Goal: Information Seeking & Learning: Learn about a topic

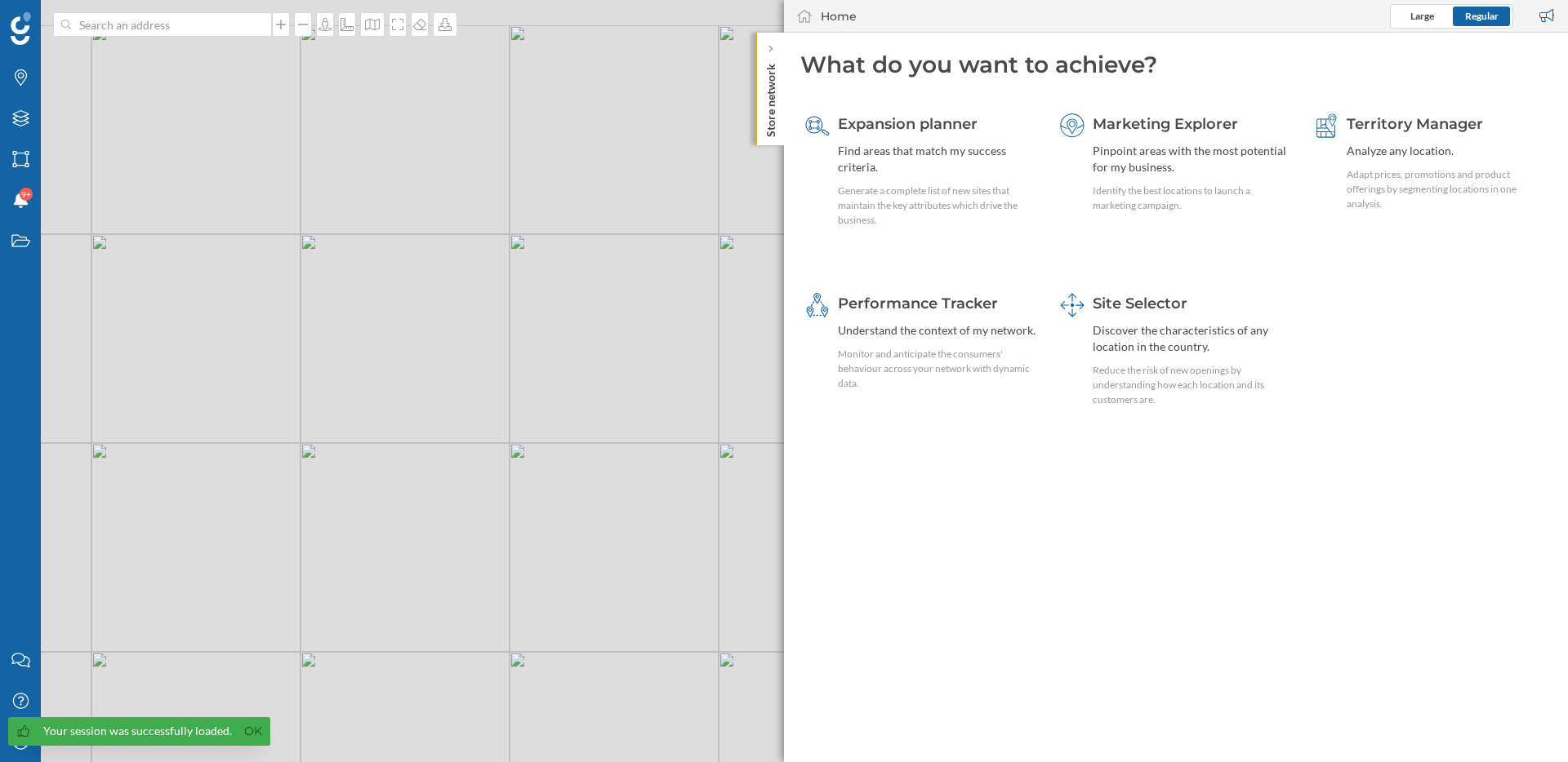
drag, startPoint x: 474, startPoint y: 249, endPoint x: 637, endPoint y: 544, distance: 337.0
click at [637, 541] on div "© Mapbox © OpenStreetMap Improve this map" at bounding box center [784, 381] width 1568 height 762
drag, startPoint x: 490, startPoint y: 241, endPoint x: 568, endPoint y: 294, distance: 94.3
click at [569, 294] on div "© Mapbox © OpenStreetMap Improve this map" at bounding box center [784, 381] width 1568 height 762
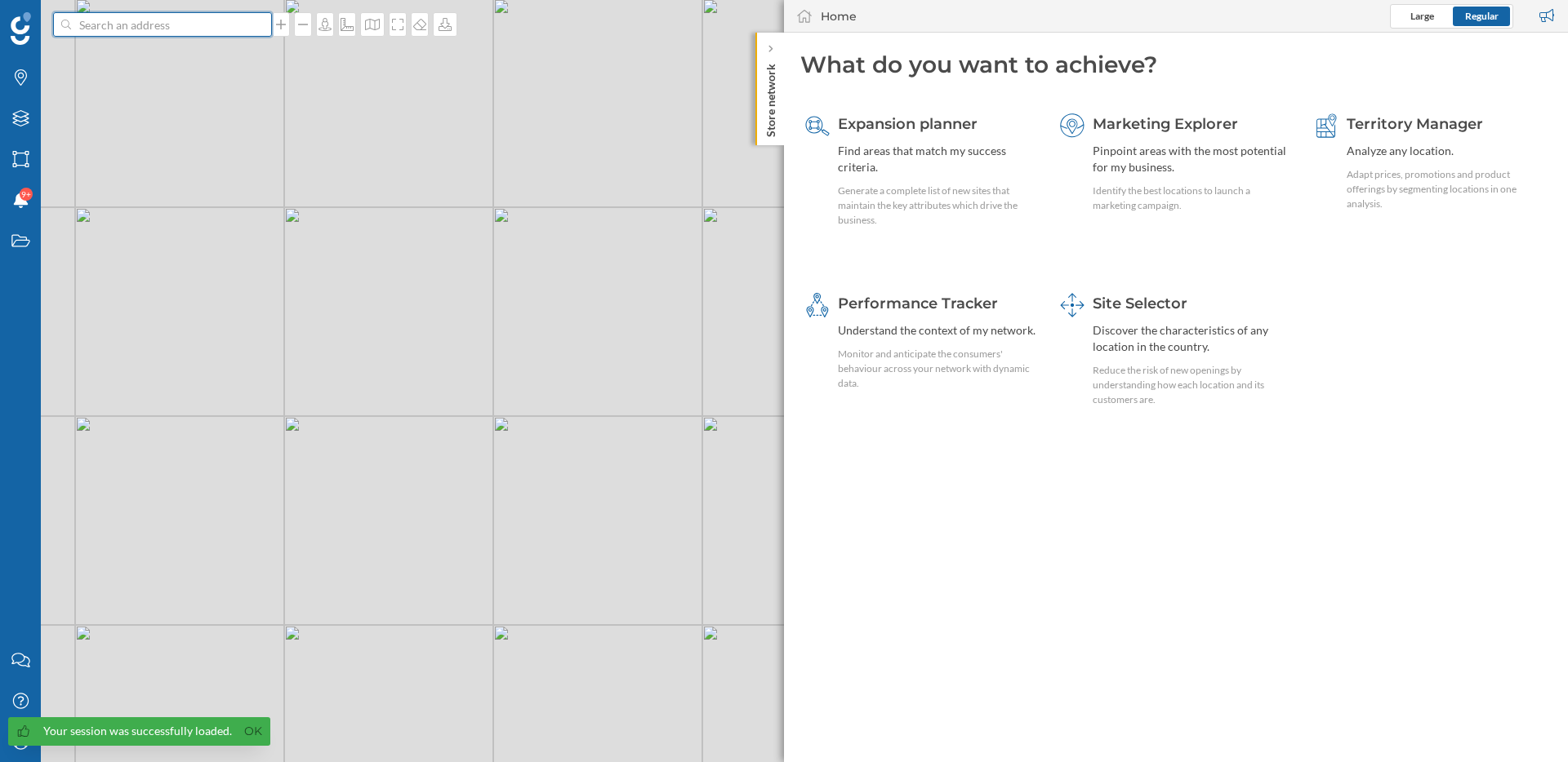
click at [230, 28] on input at bounding box center [162, 24] width 183 height 24
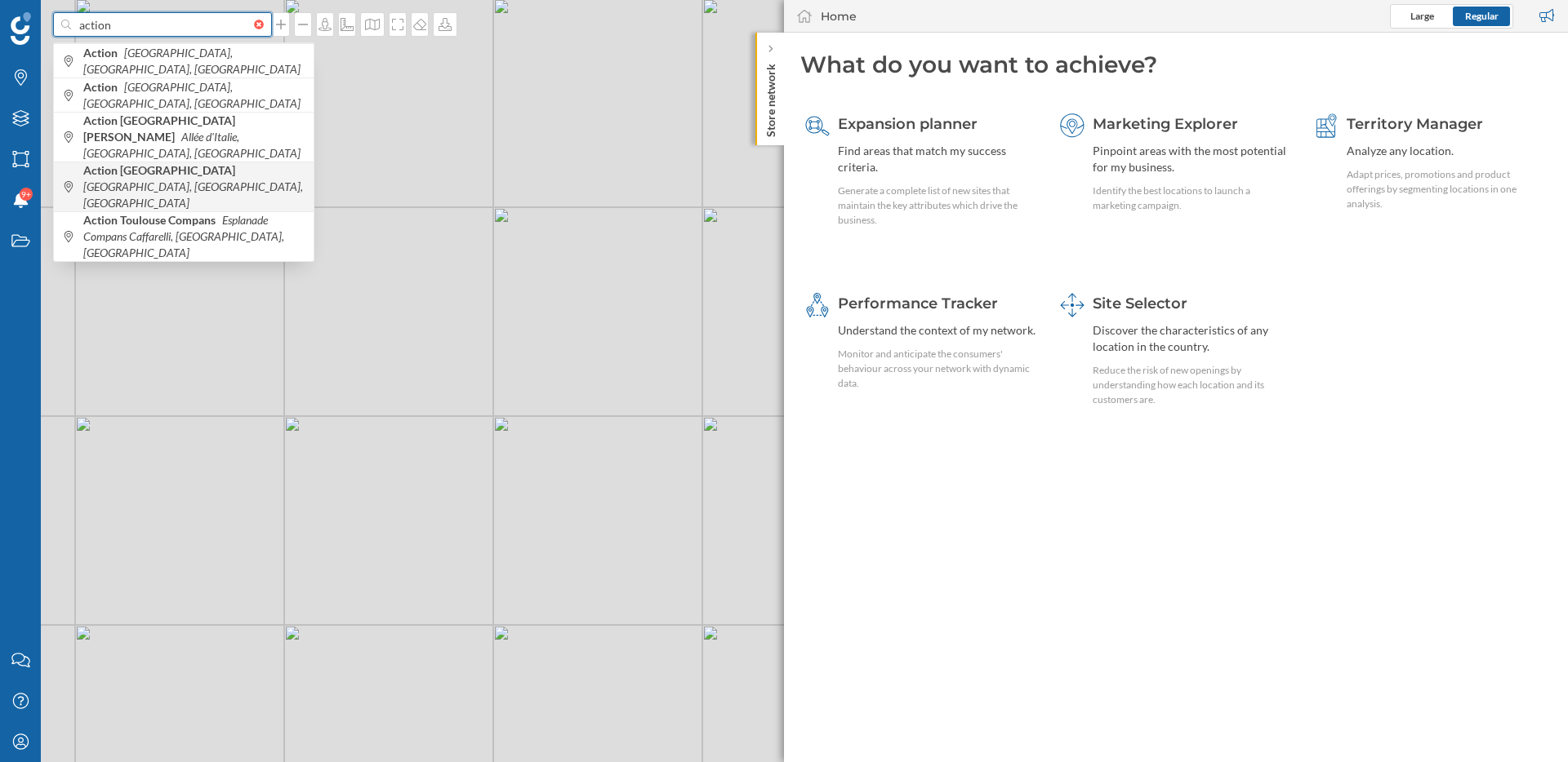
type input "action"
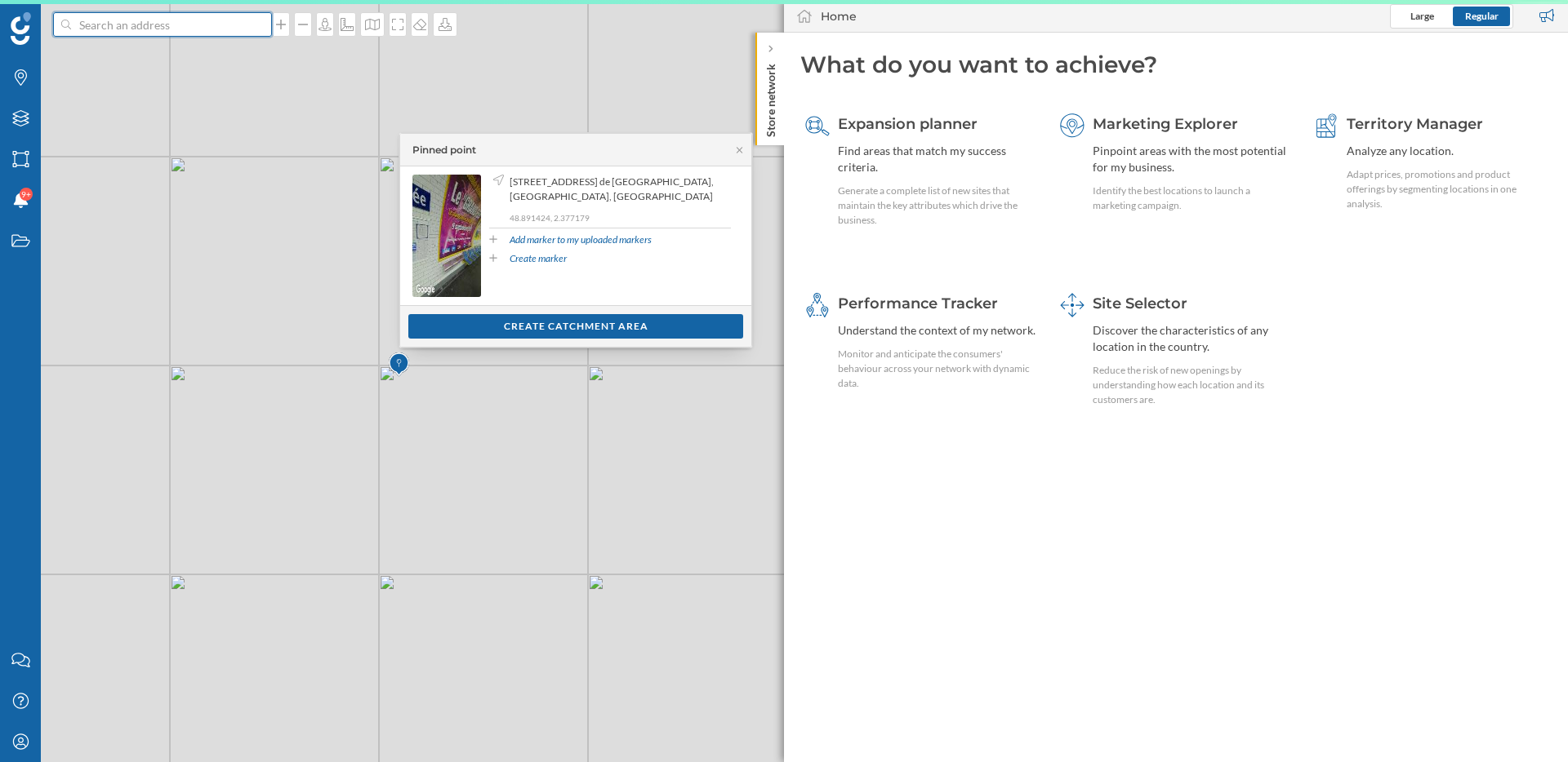
click at [137, 27] on input at bounding box center [162, 24] width 183 height 24
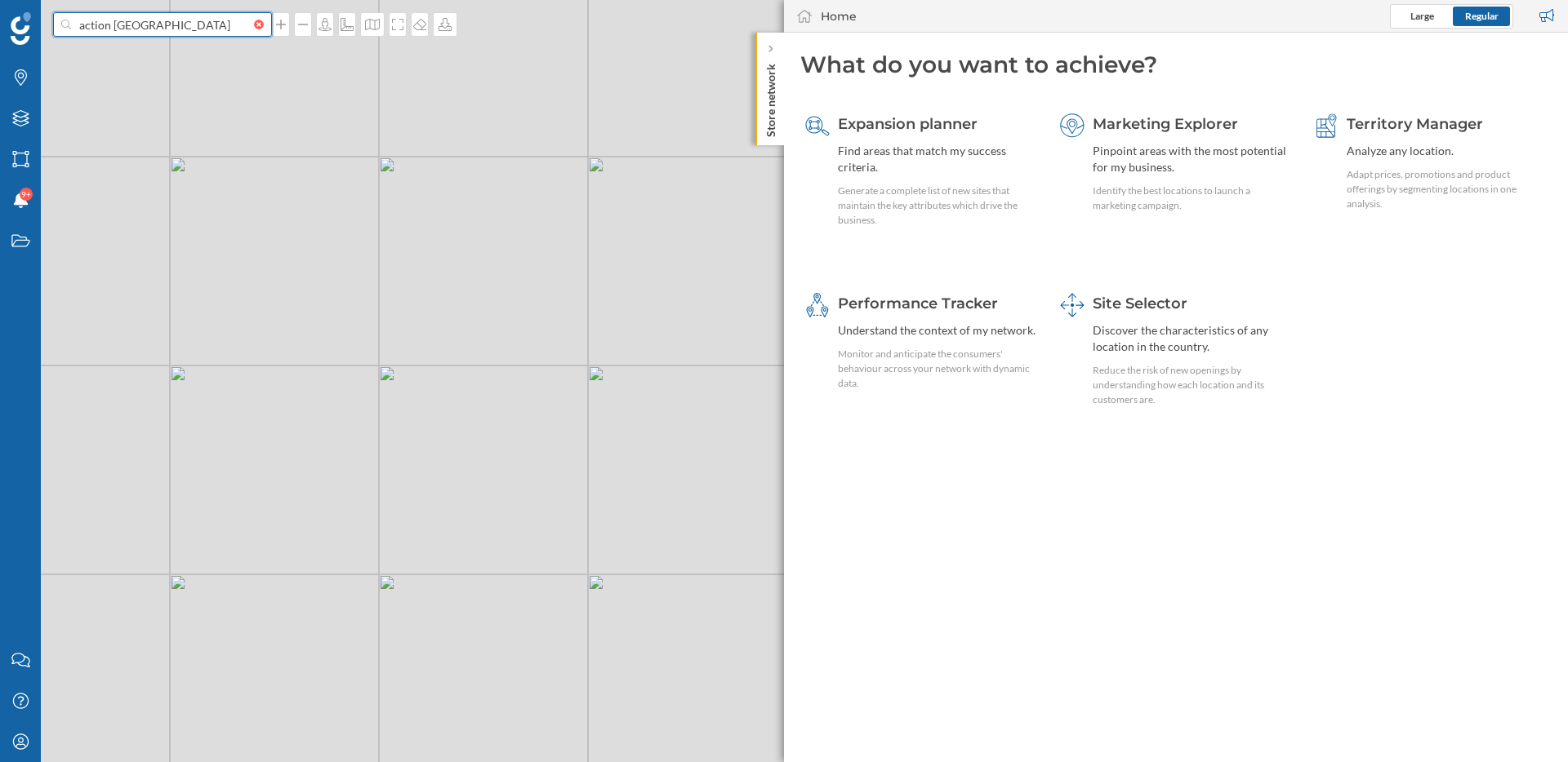
type input "action [GEOGRAPHIC_DATA]"
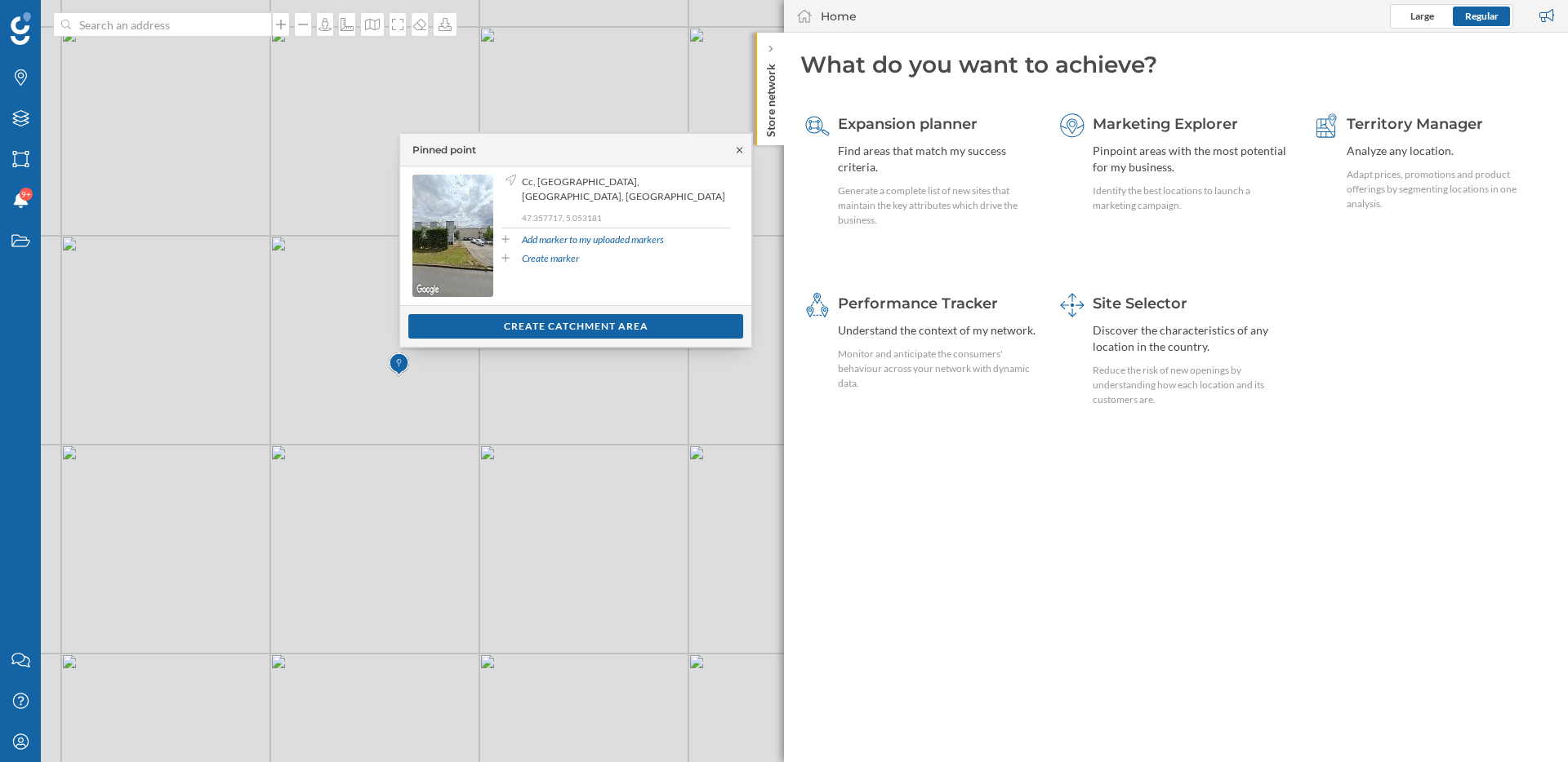
click at [742, 148] on icon at bounding box center [739, 150] width 13 height 10
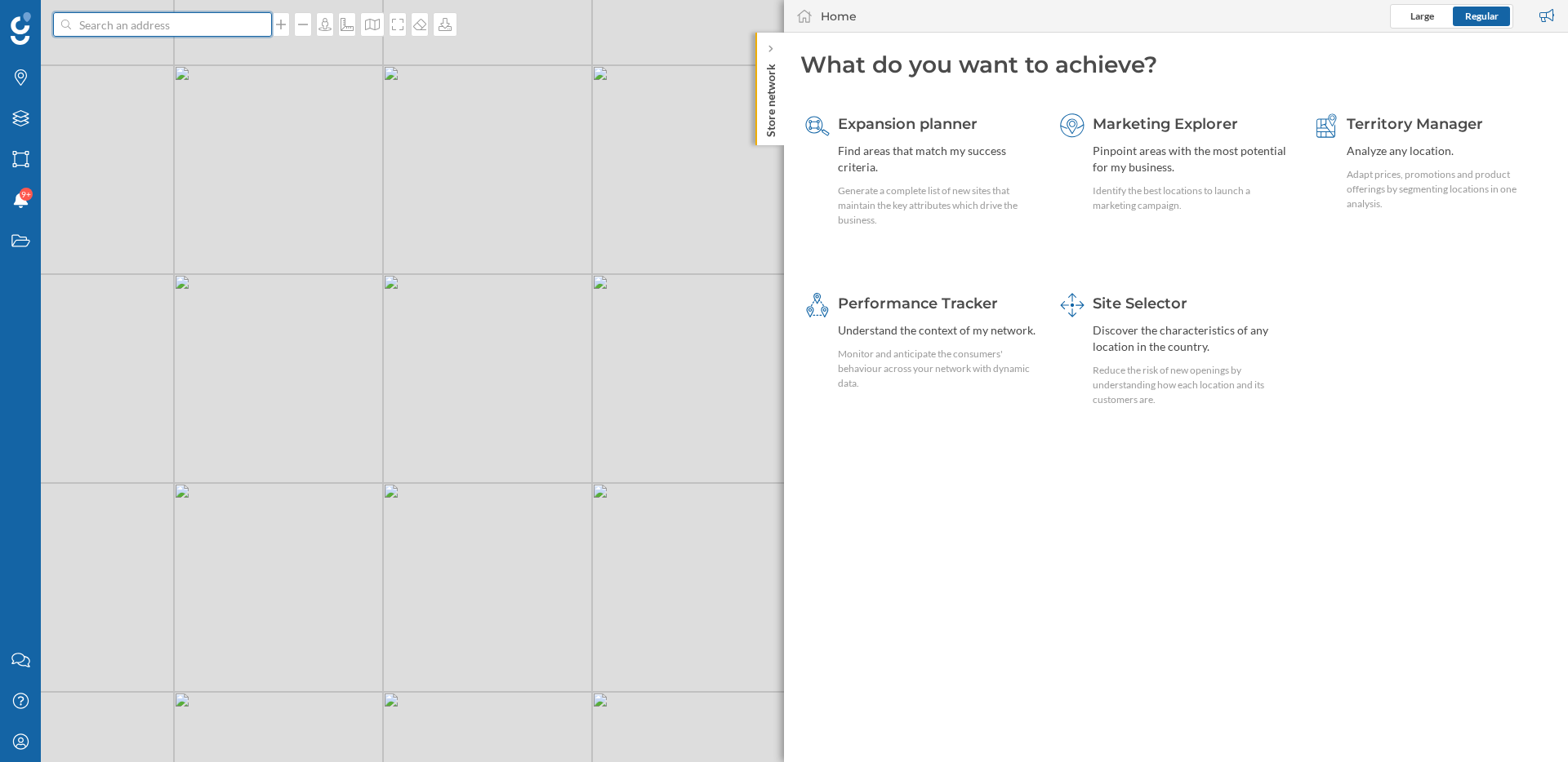
click at [194, 22] on input at bounding box center [162, 24] width 183 height 24
type input "action la [DEMOGRAPHIC_DATA]"
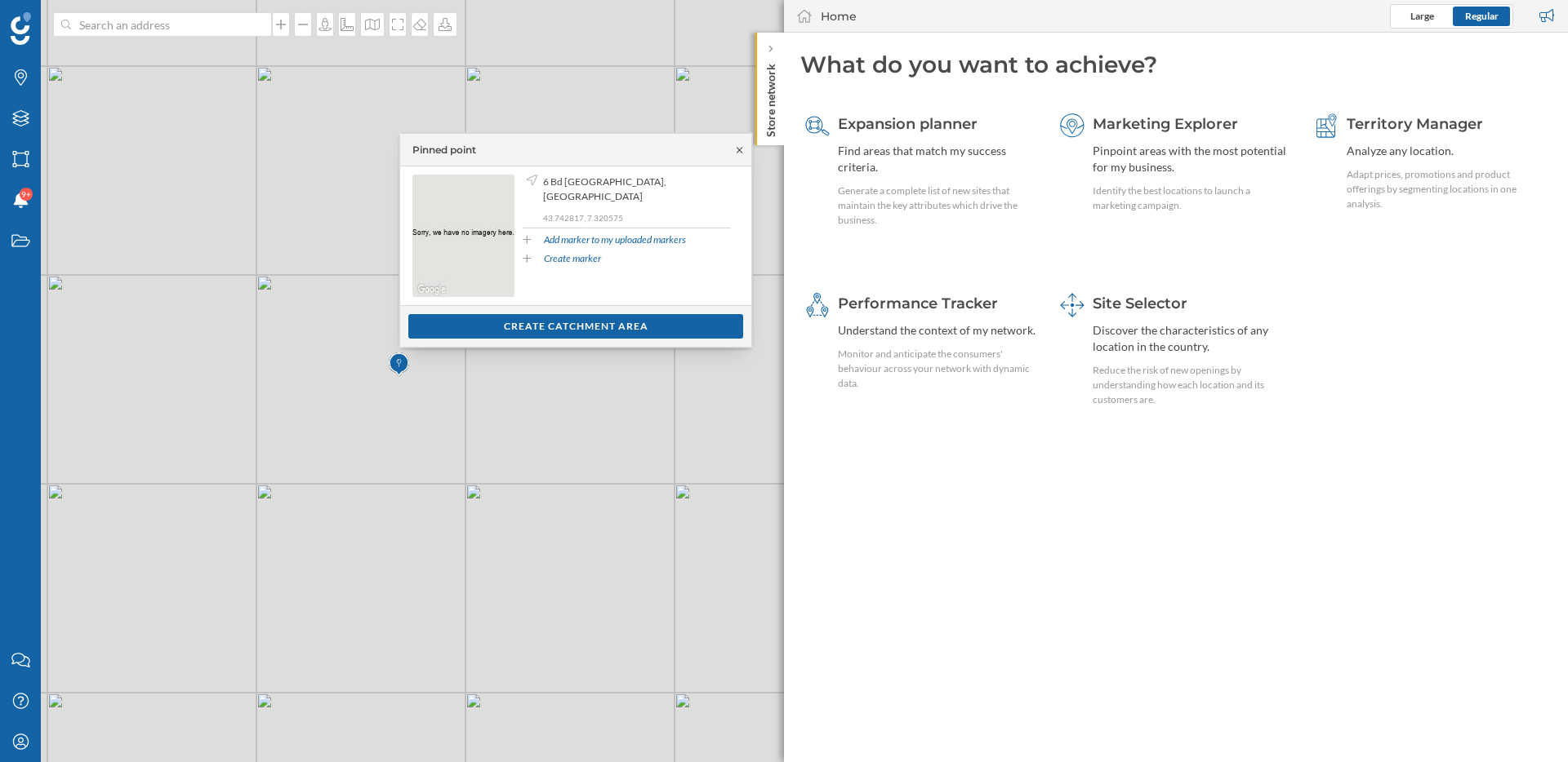
click at [744, 149] on icon at bounding box center [739, 150] width 13 height 10
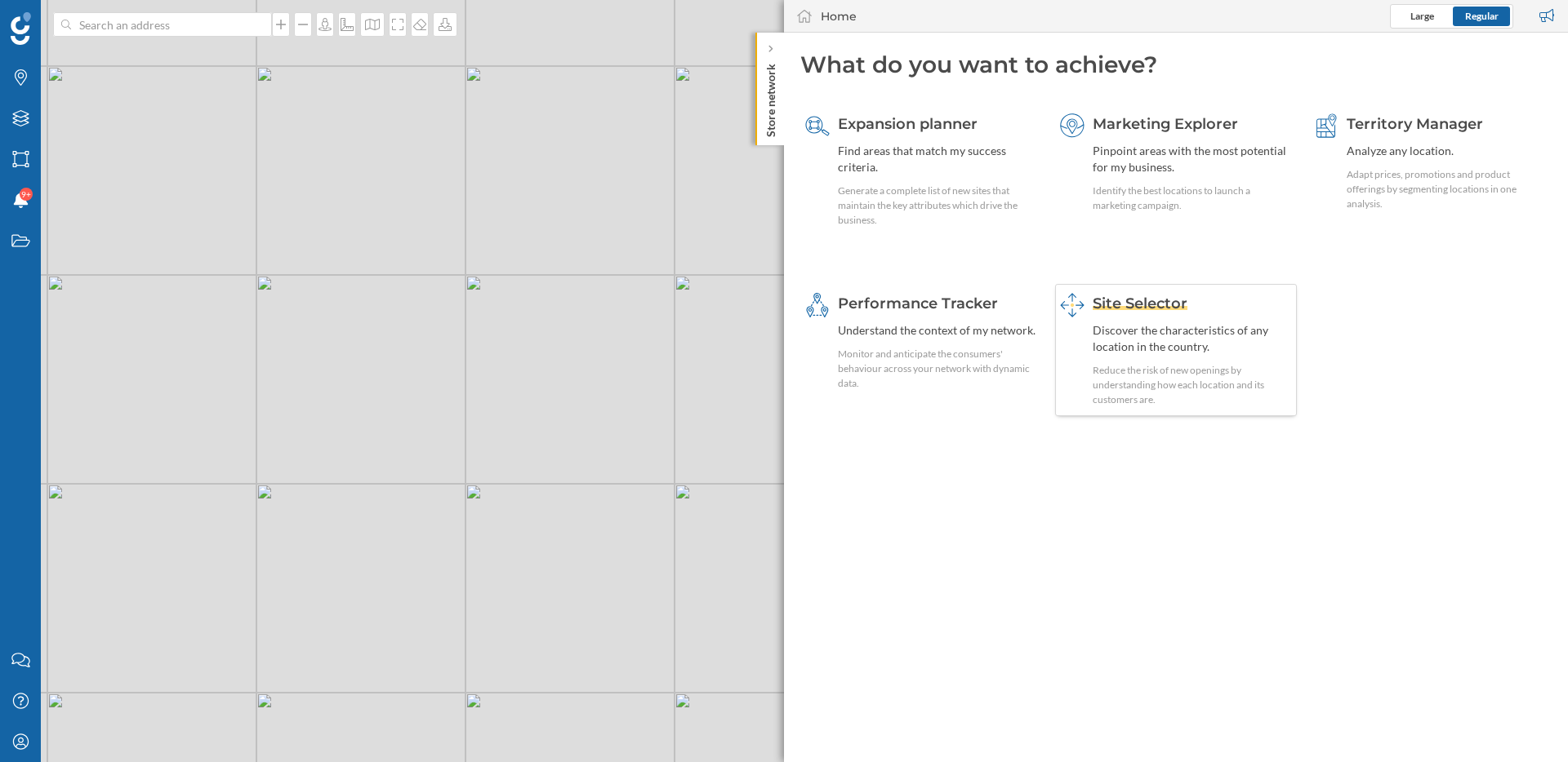
click at [1155, 336] on div "Discover the characteristics of any location in the country." at bounding box center [1192, 339] width 200 height 32
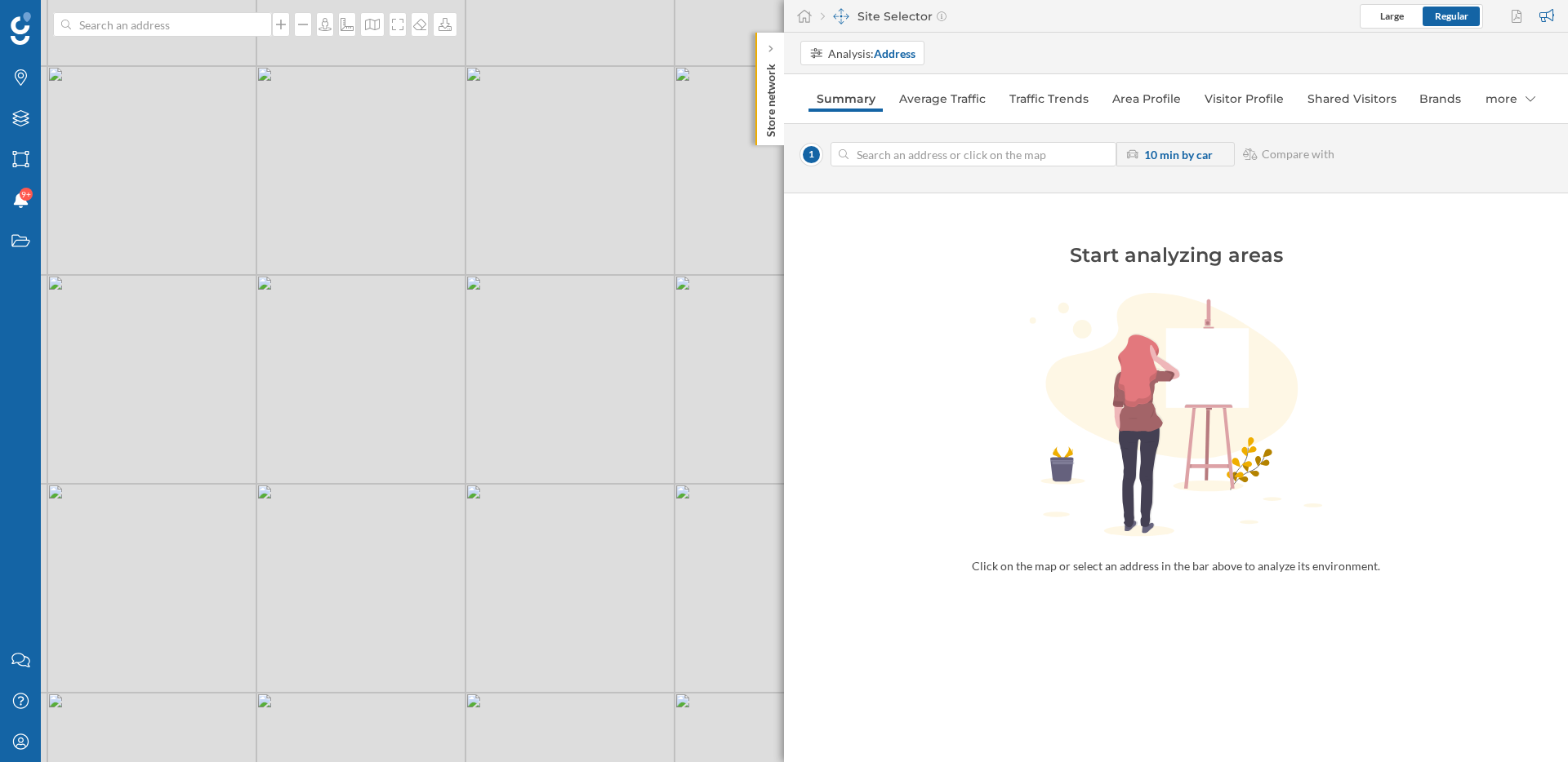
click at [368, 345] on div "© Mapbox © OpenStreetMap Improve this map" at bounding box center [784, 381] width 1568 height 762
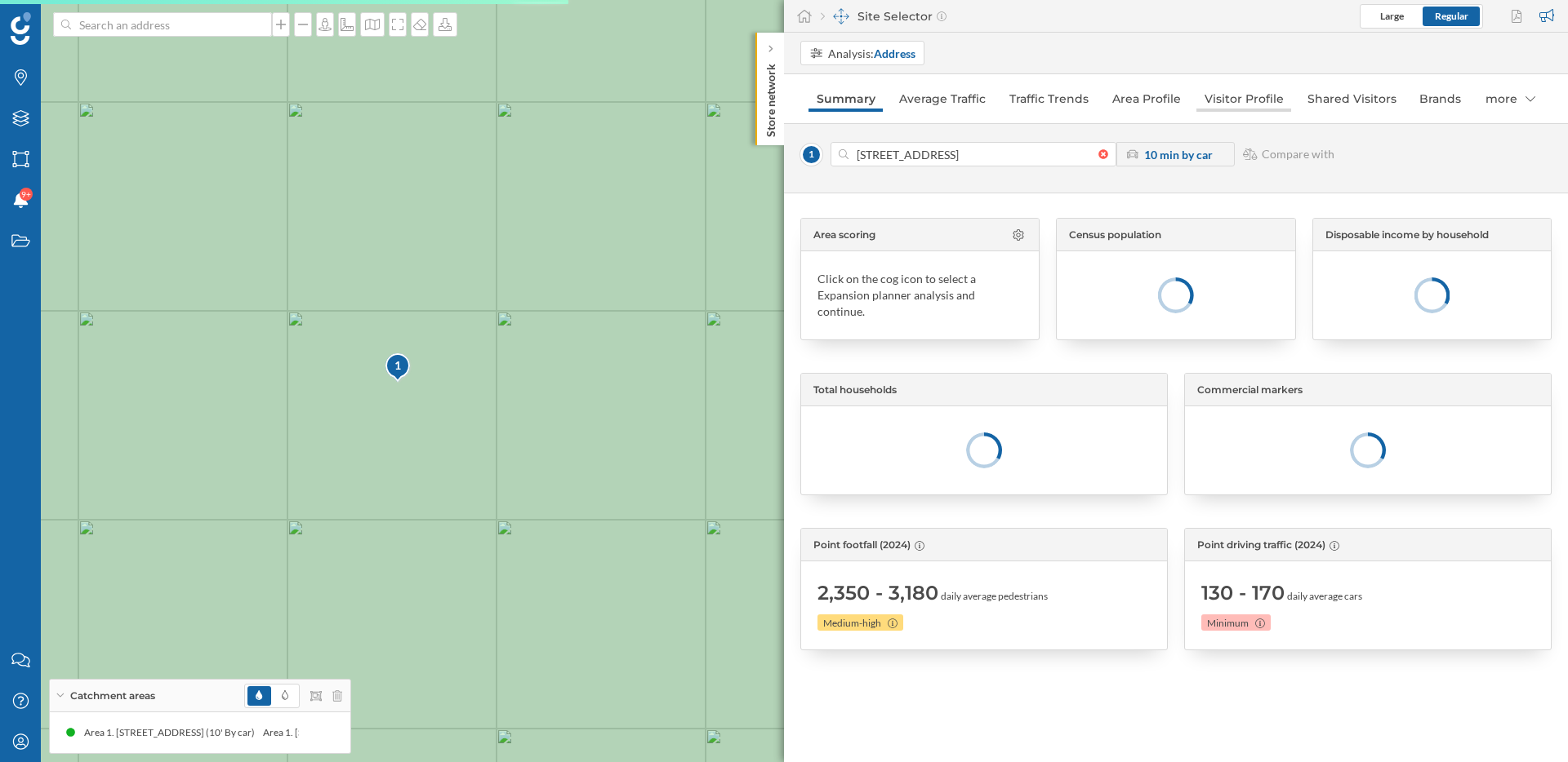
click at [1233, 103] on link "Visitor Profile" at bounding box center [1244, 99] width 95 height 26
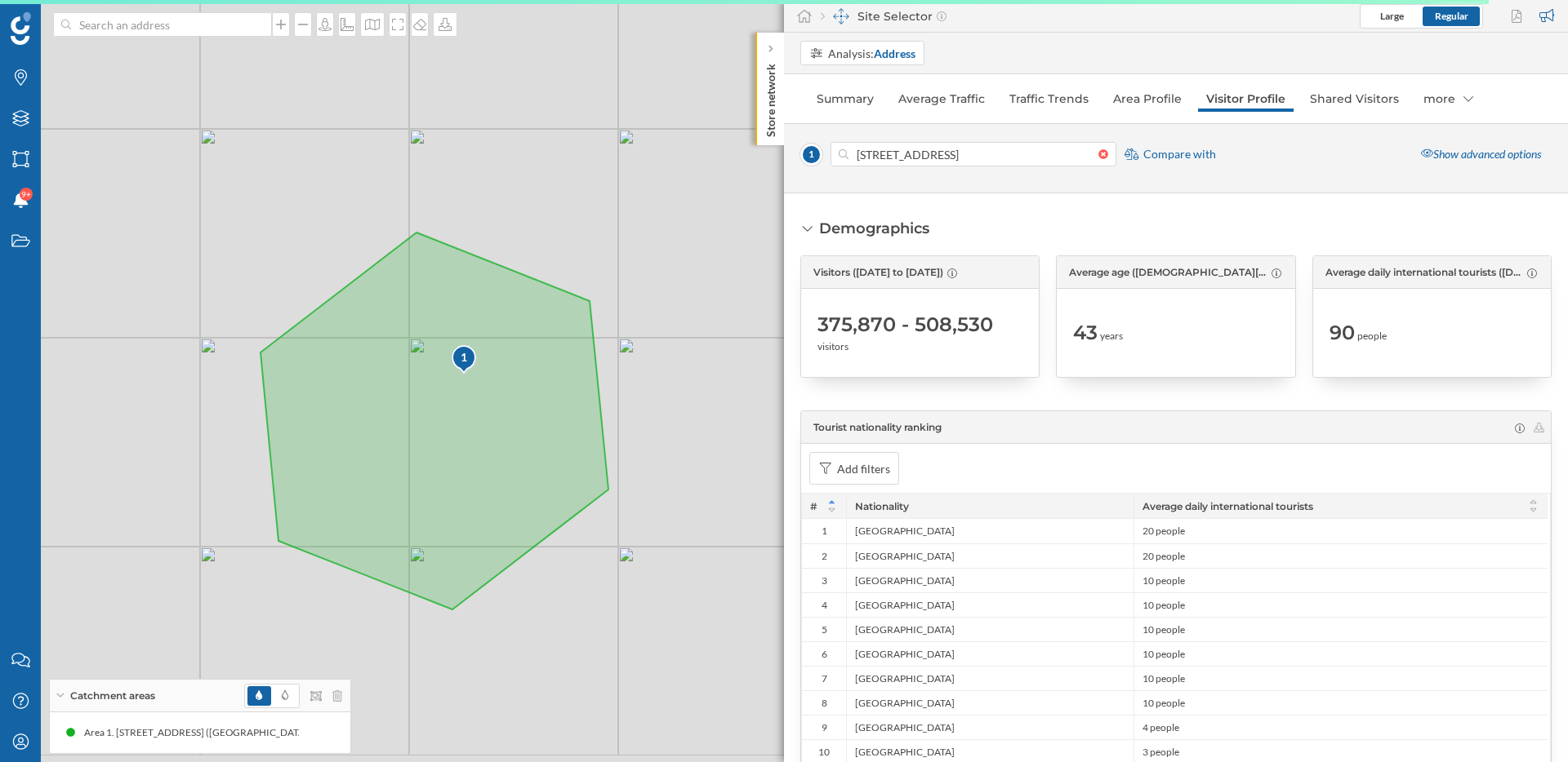
drag, startPoint x: 690, startPoint y: 477, endPoint x: 703, endPoint y: 409, distance: 69.2
click at [703, 409] on div "1 © Mapbox © OpenStreetMap Improve this map" at bounding box center [784, 381] width 1568 height 762
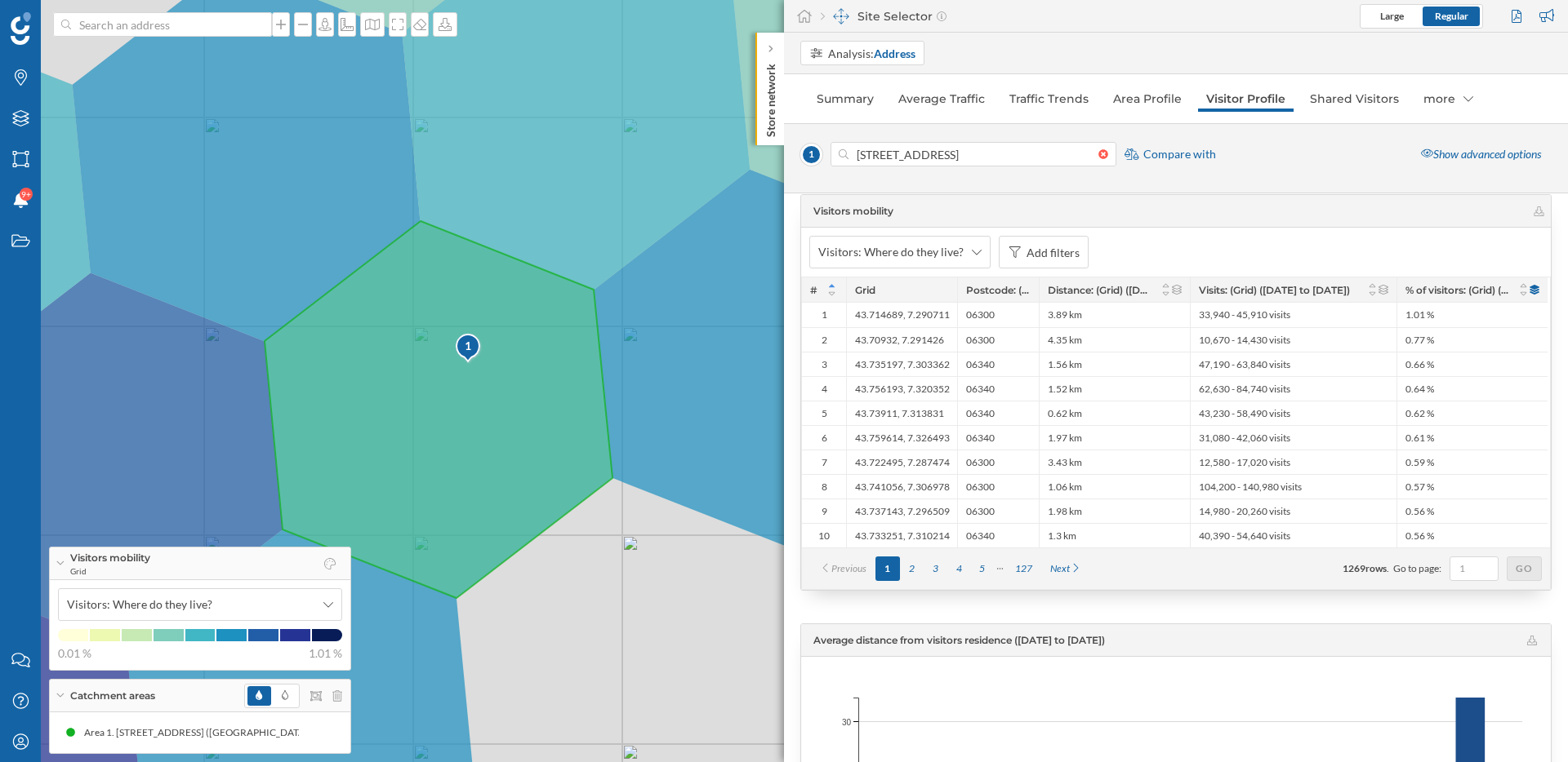
scroll to position [3390, 0]
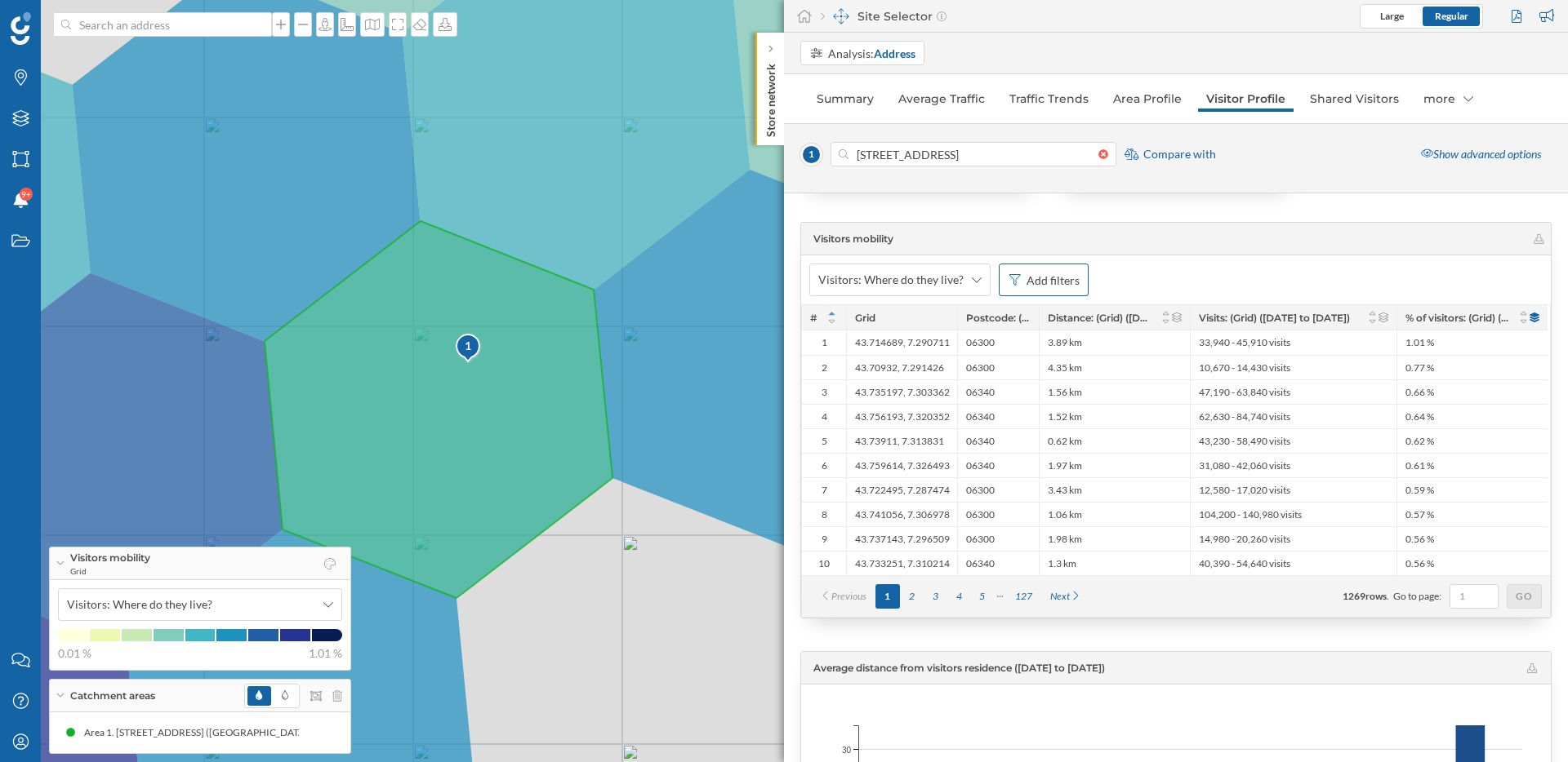
click at [1065, 284] on div "Add filters" at bounding box center [1052, 280] width 53 height 17
click at [960, 384] on div "Distance: (Grid) ([DATE] to [DATE])" at bounding box center [946, 378] width 177 height 13
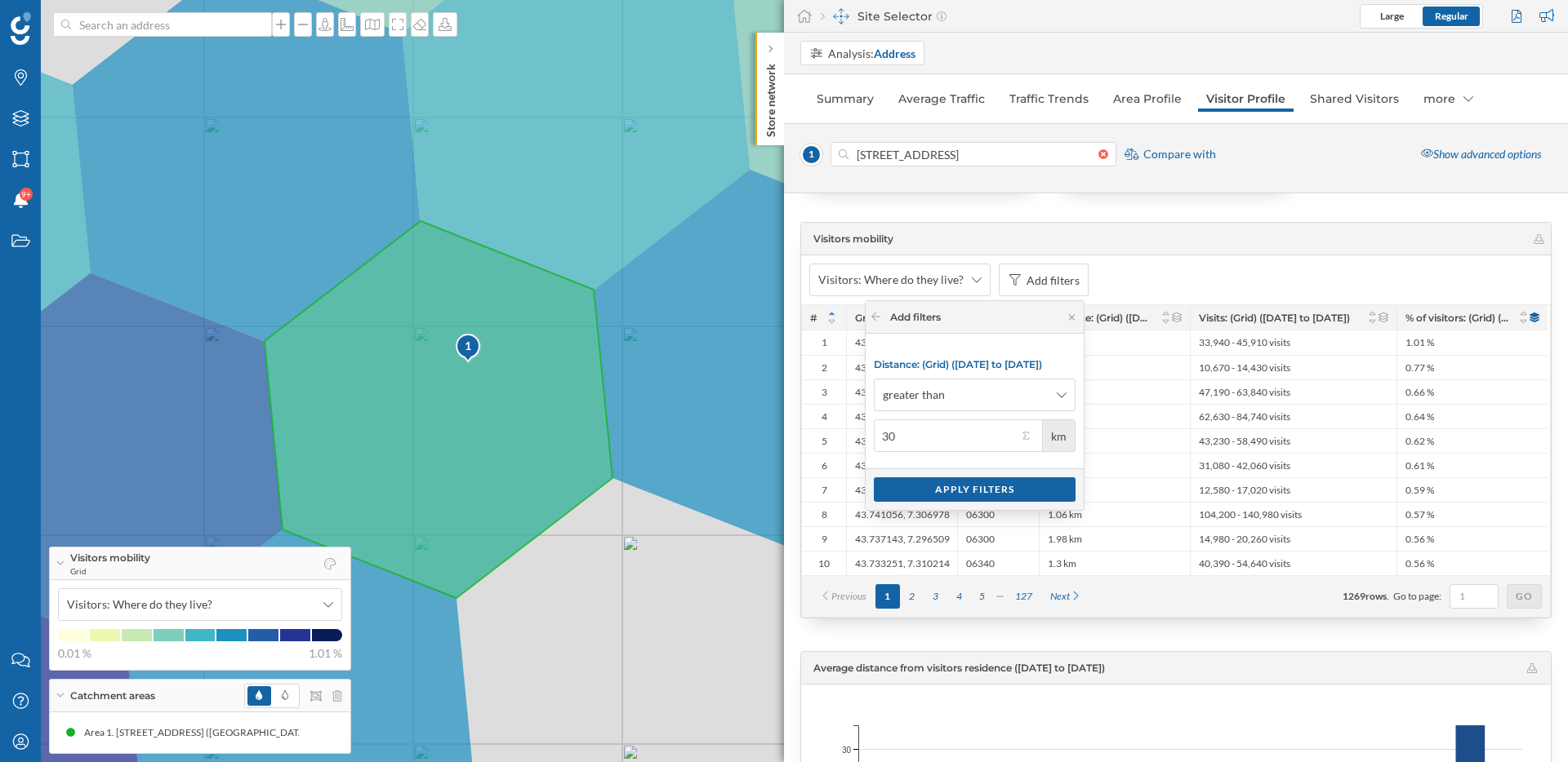
type input "30"
click at [965, 495] on div "Apply filters" at bounding box center [974, 489] width 202 height 24
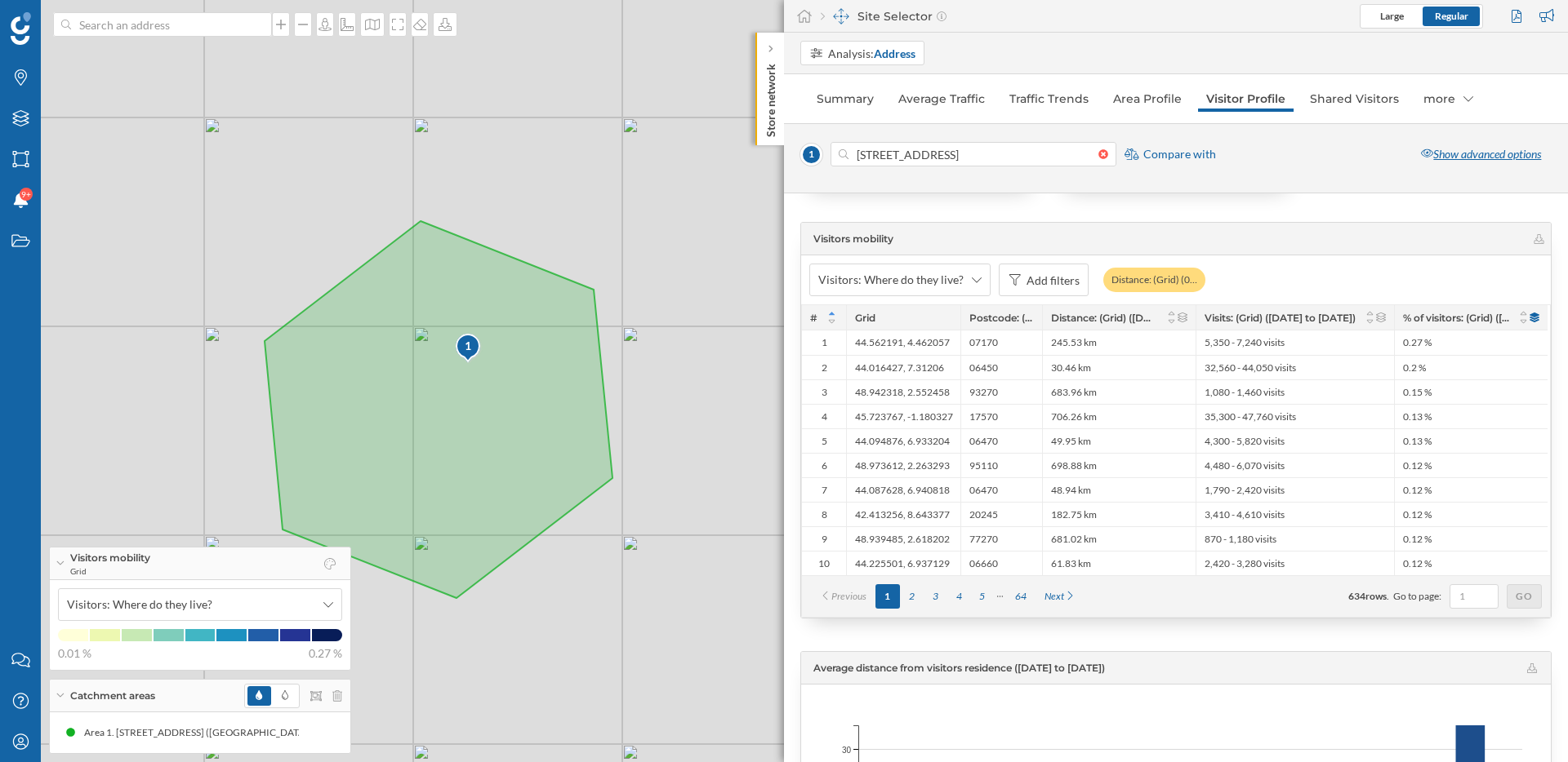
click at [1509, 160] on div "Show advanced options" at bounding box center [1480, 153] width 141 height 24
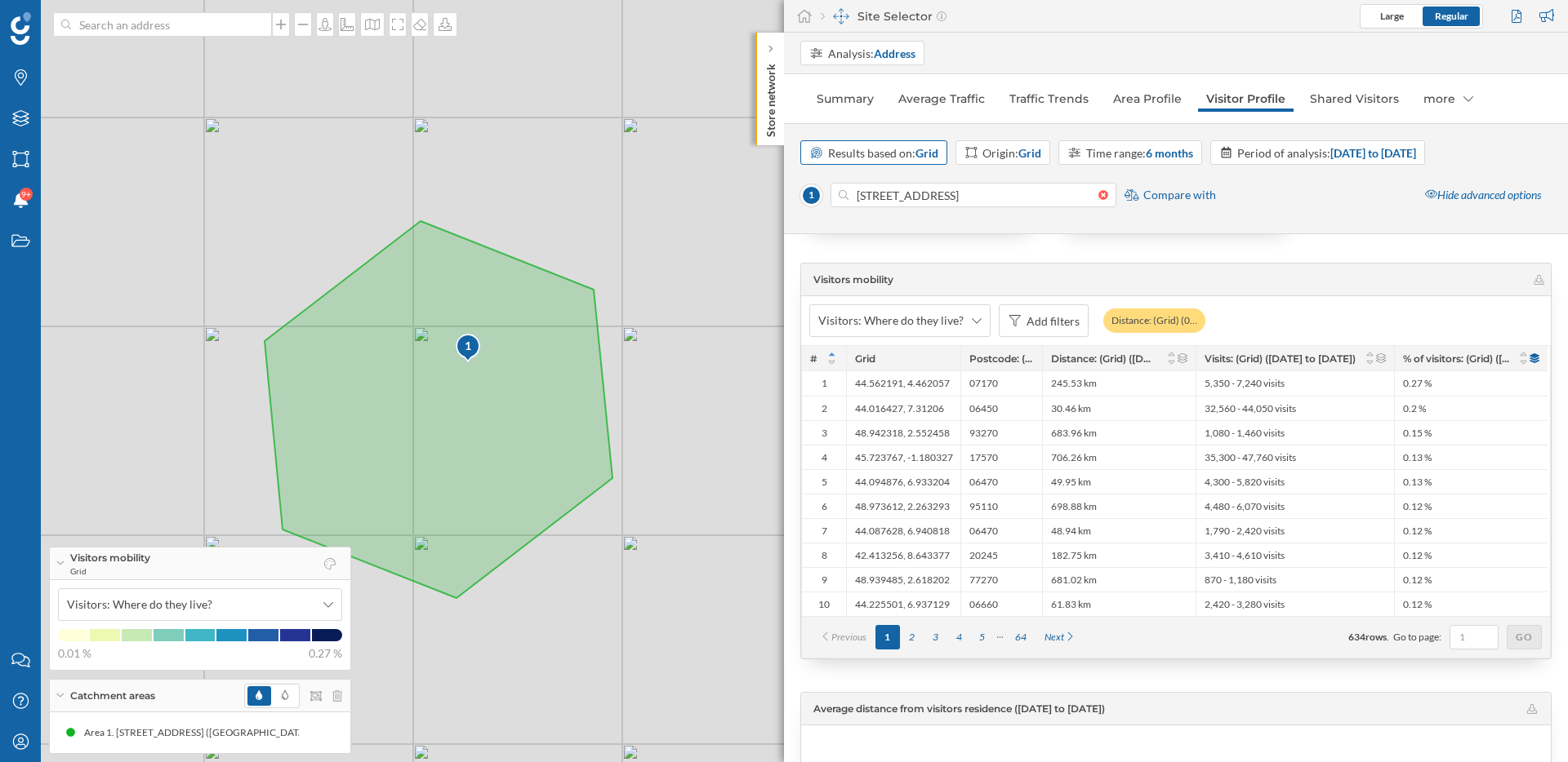
click at [928, 155] on strong "Grid" at bounding box center [926, 152] width 22 height 13
click at [898, 241] on div "Iris" at bounding box center [873, 247] width 128 height 17
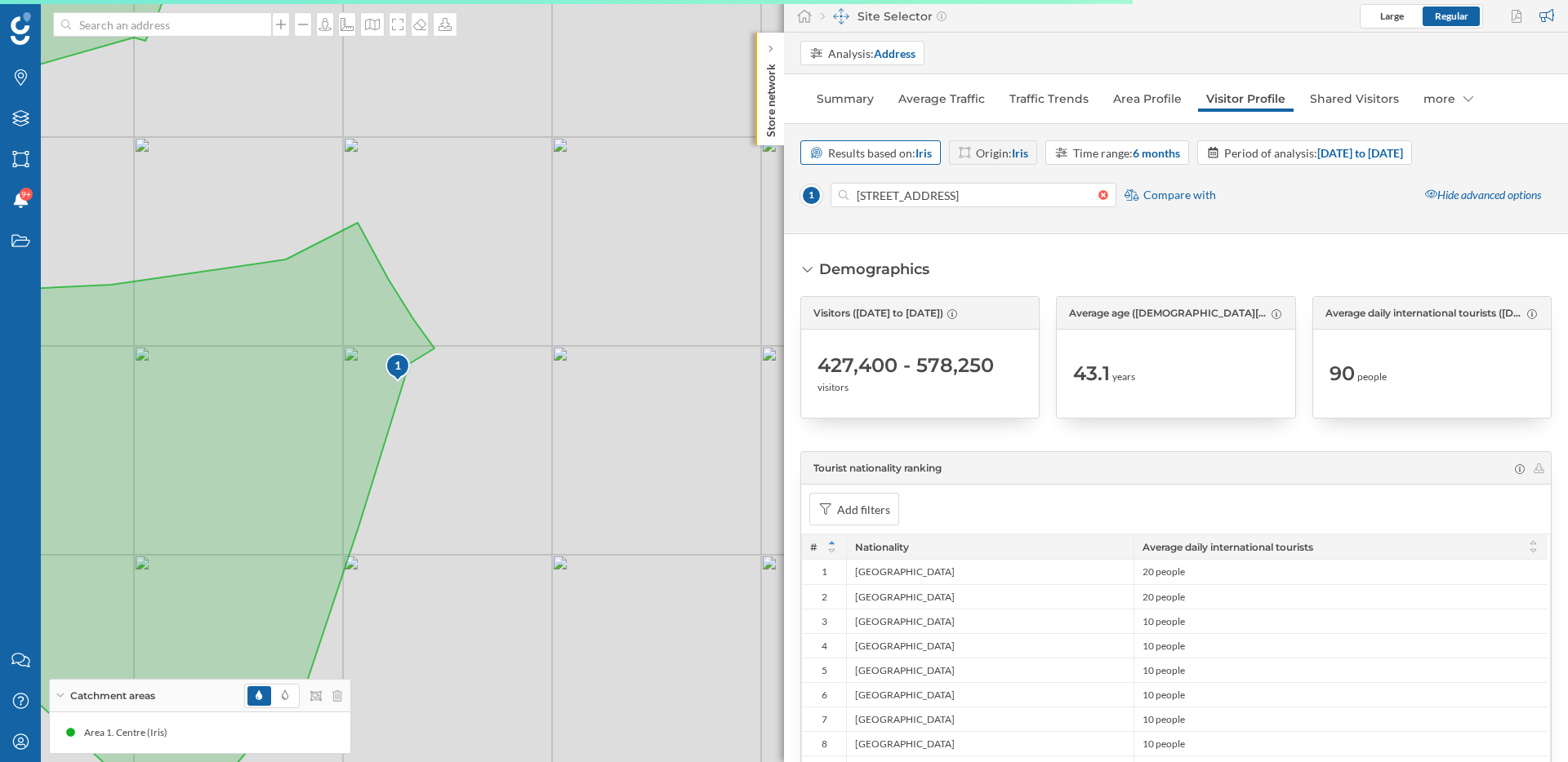
click at [918, 160] on div "Results based on: [PERSON_NAME]" at bounding box center [880, 152] width 104 height 17
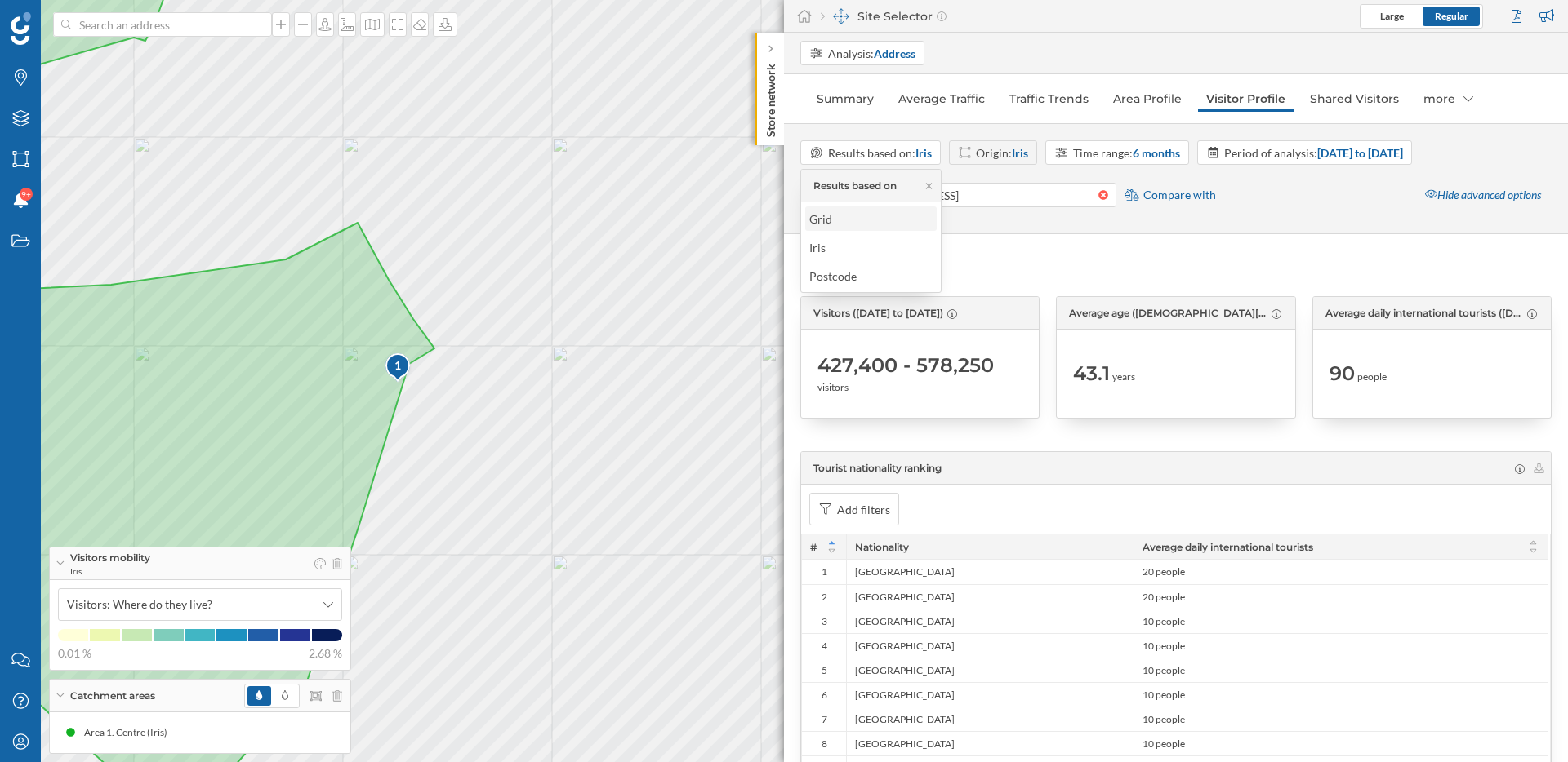
click at [914, 215] on div "Grid" at bounding box center [870, 219] width 122 height 17
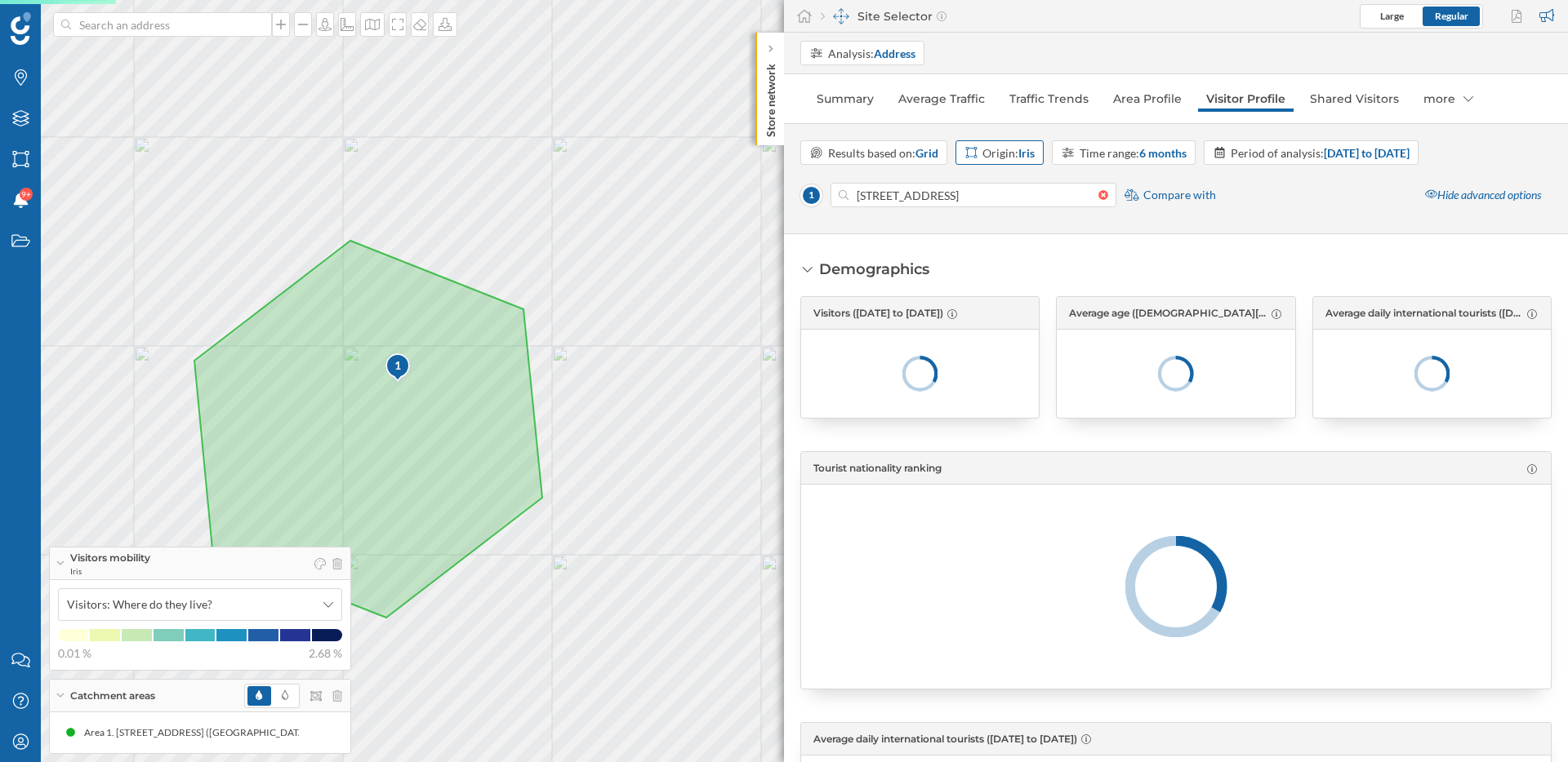
click at [1005, 147] on div "Origin: Iris" at bounding box center [1008, 152] width 52 height 17
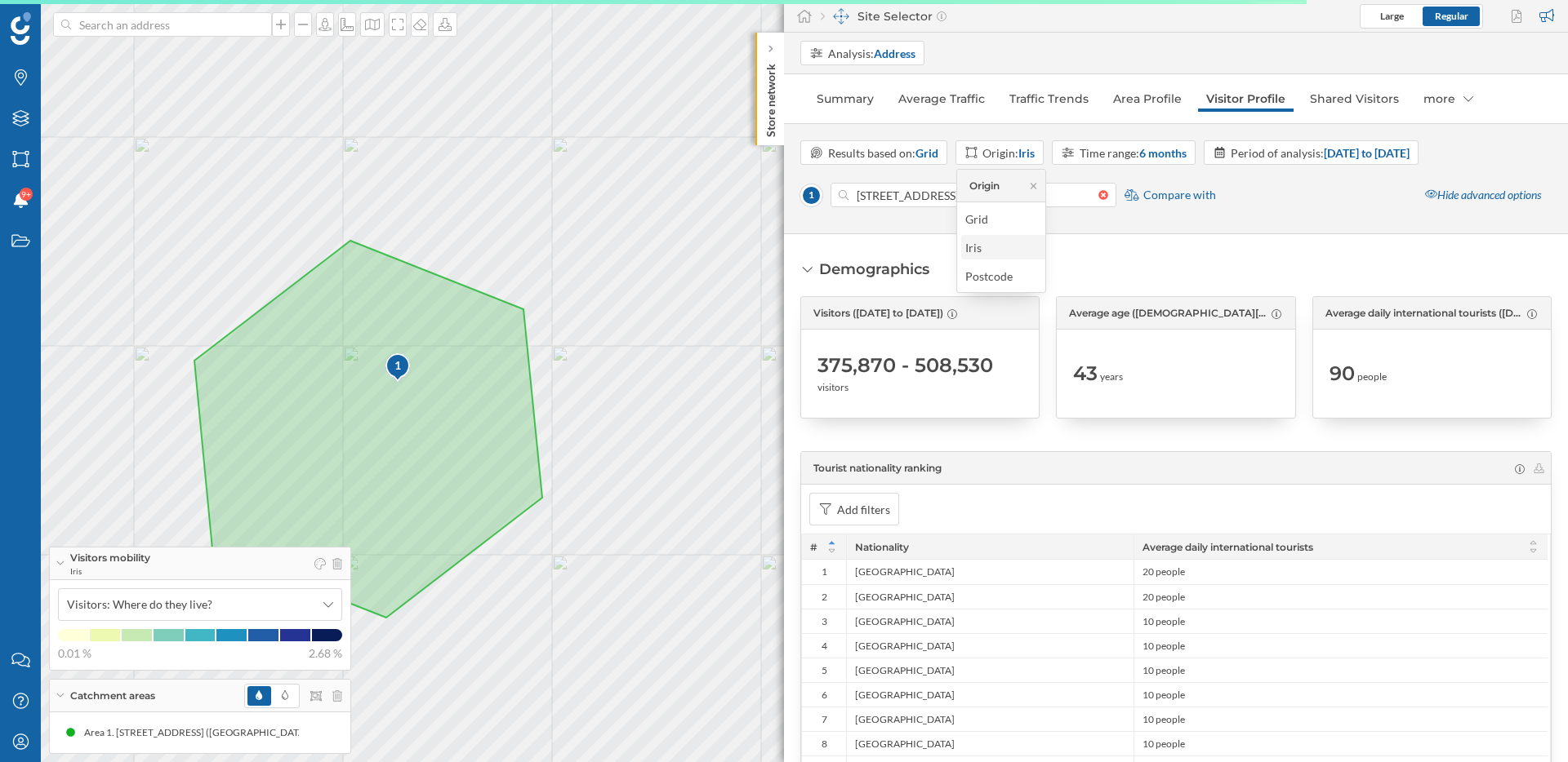
click at [993, 247] on div "Iris" at bounding box center [1017, 247] width 105 height 17
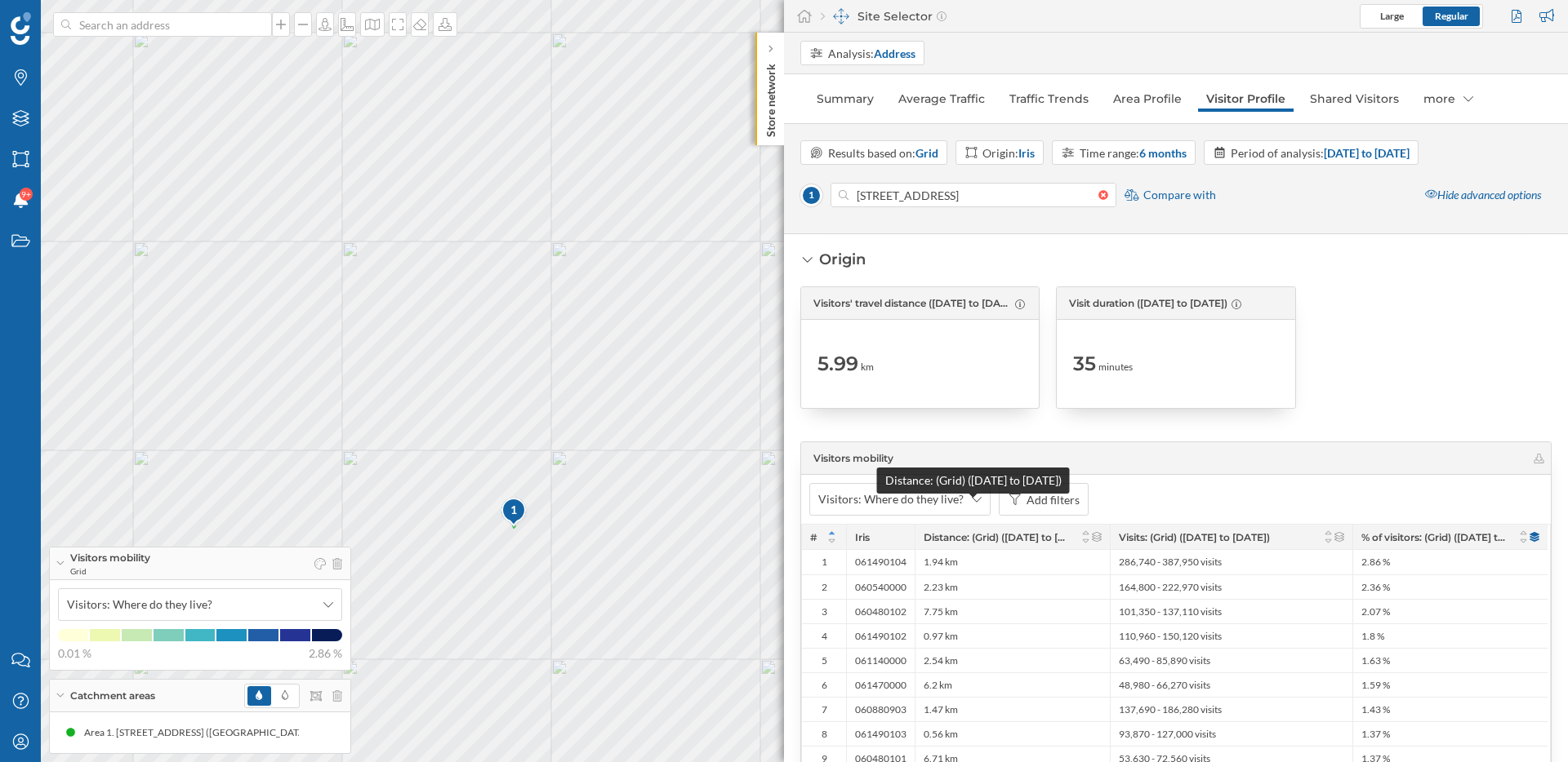
scroll to position [3243, 0]
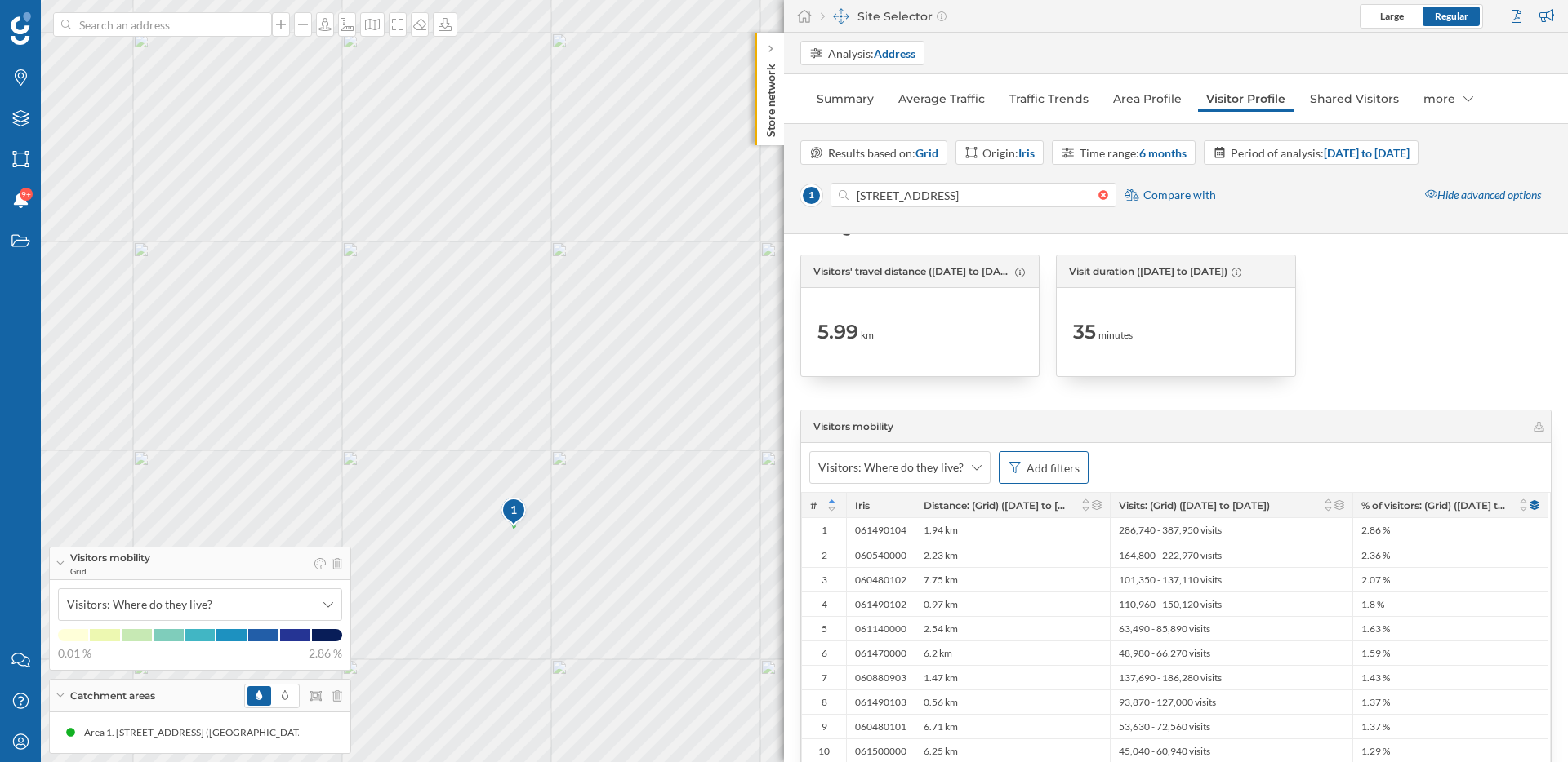
click at [1049, 469] on div "Add filters" at bounding box center [1052, 467] width 53 height 17
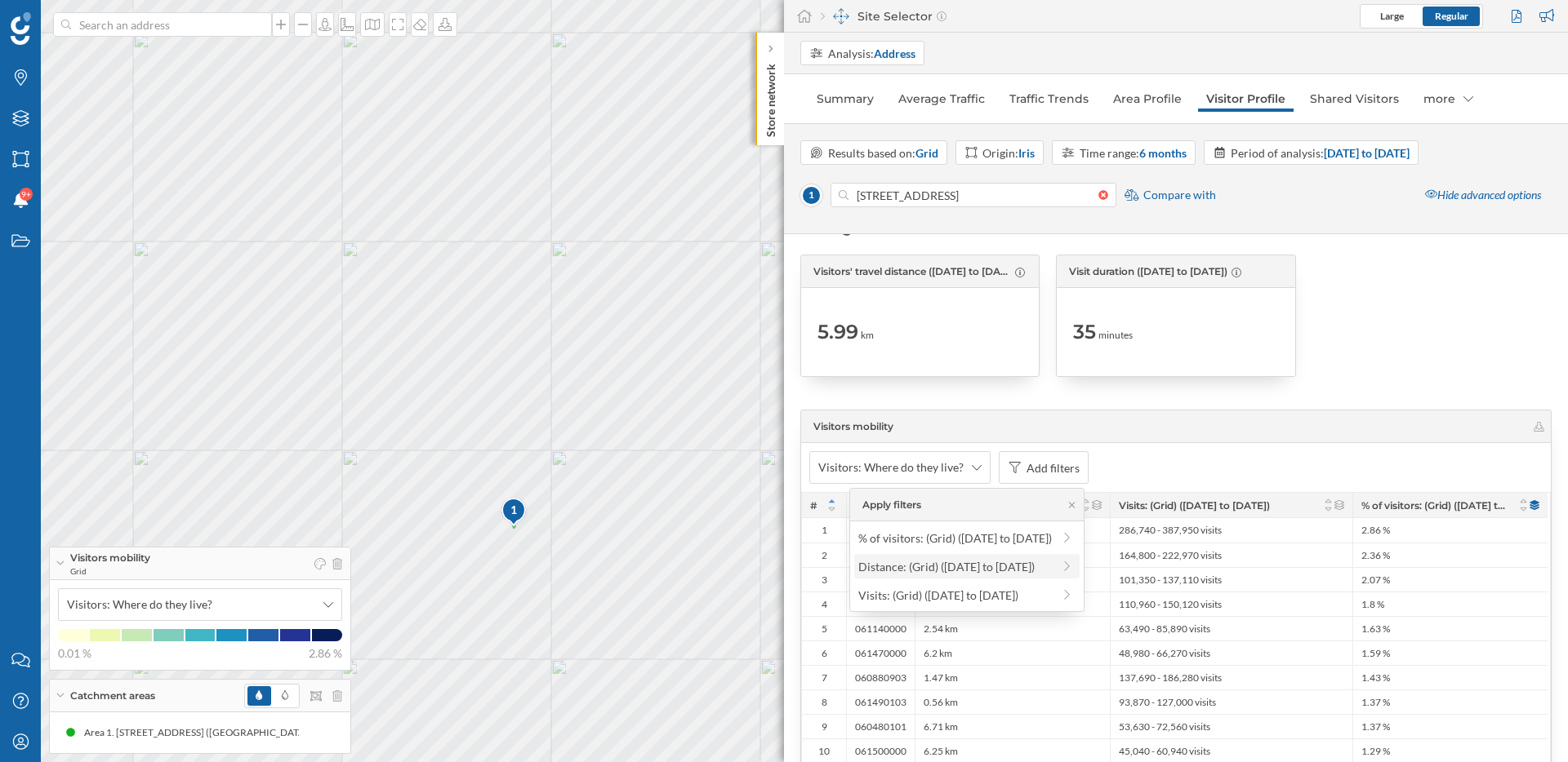
drag, startPoint x: 984, startPoint y: 543, endPoint x: 973, endPoint y: 567, distance: 26.4
click at [973, 567] on div "% of visitors: (Grid) ([DATE] to [DATE]) Distance: (Grid) ([DATE] to [DATE]) Vi…" at bounding box center [967, 567] width 234 height 90
click at [973, 567] on div "Distance: (Grid) ([DATE] to [DATE])" at bounding box center [946, 566] width 177 height 13
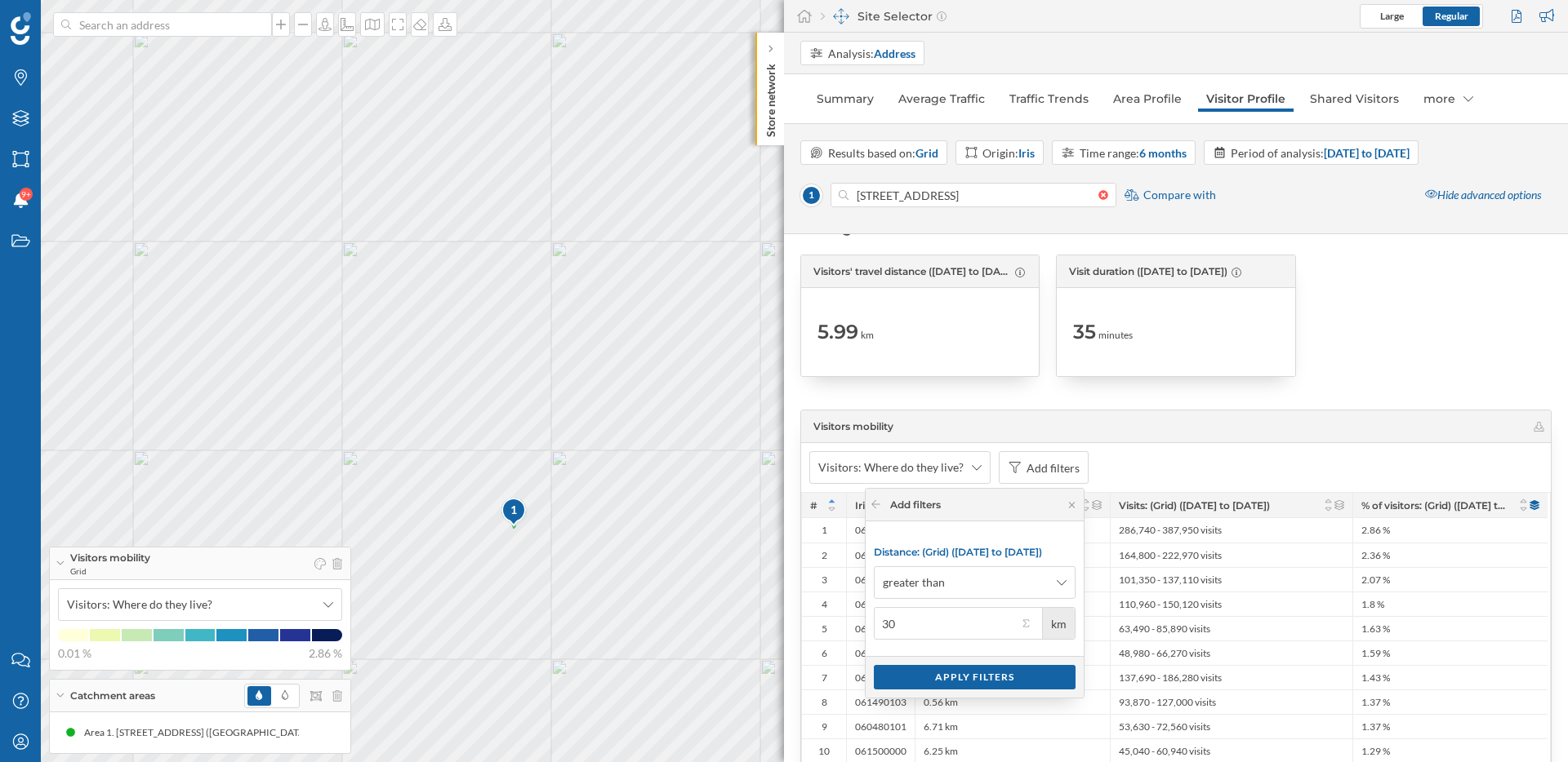
type input "30"
click at [981, 678] on div "Apply filters" at bounding box center [974, 676] width 202 height 24
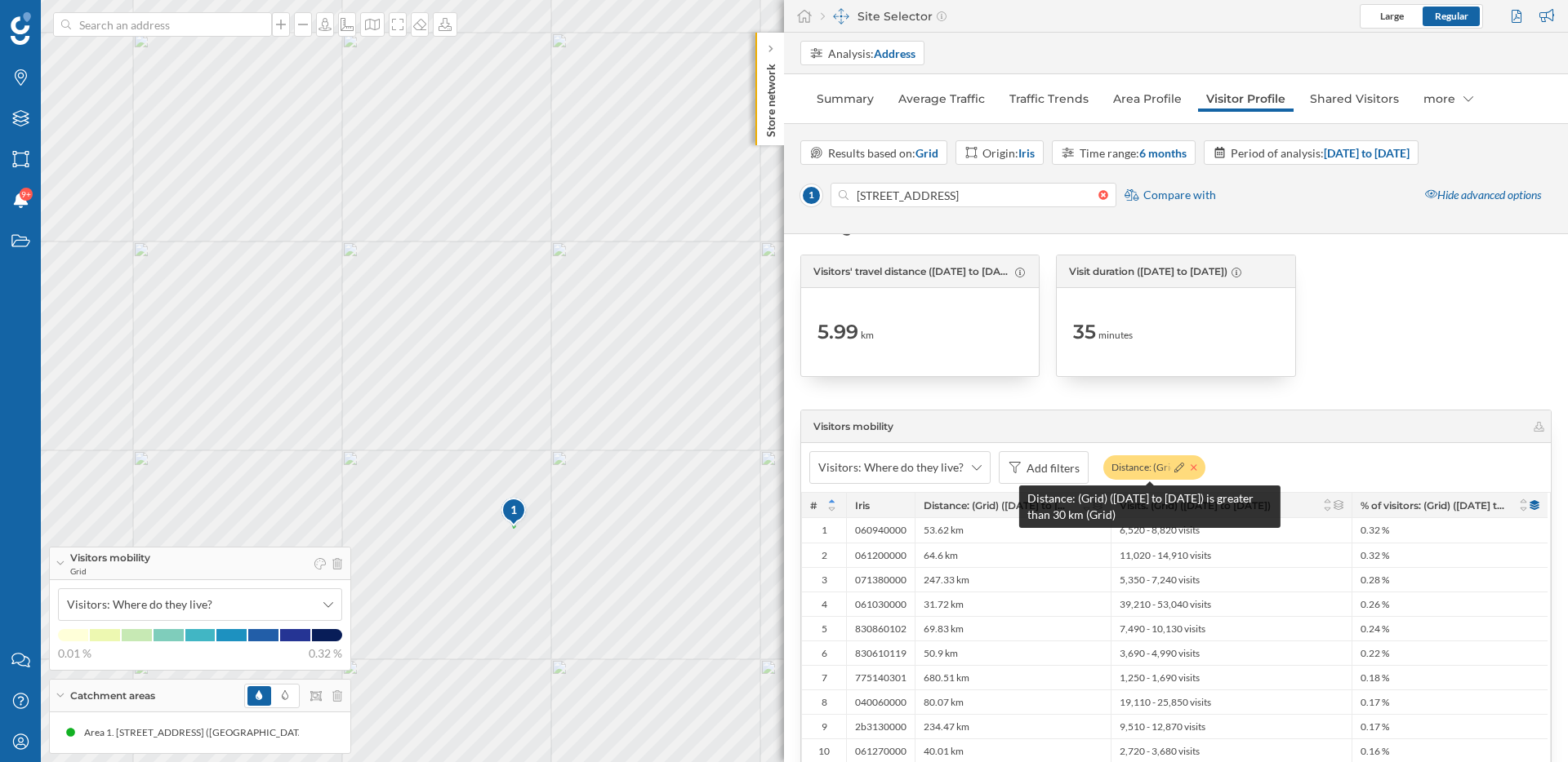
click at [1190, 463] on icon at bounding box center [1193, 467] width 6 height 10
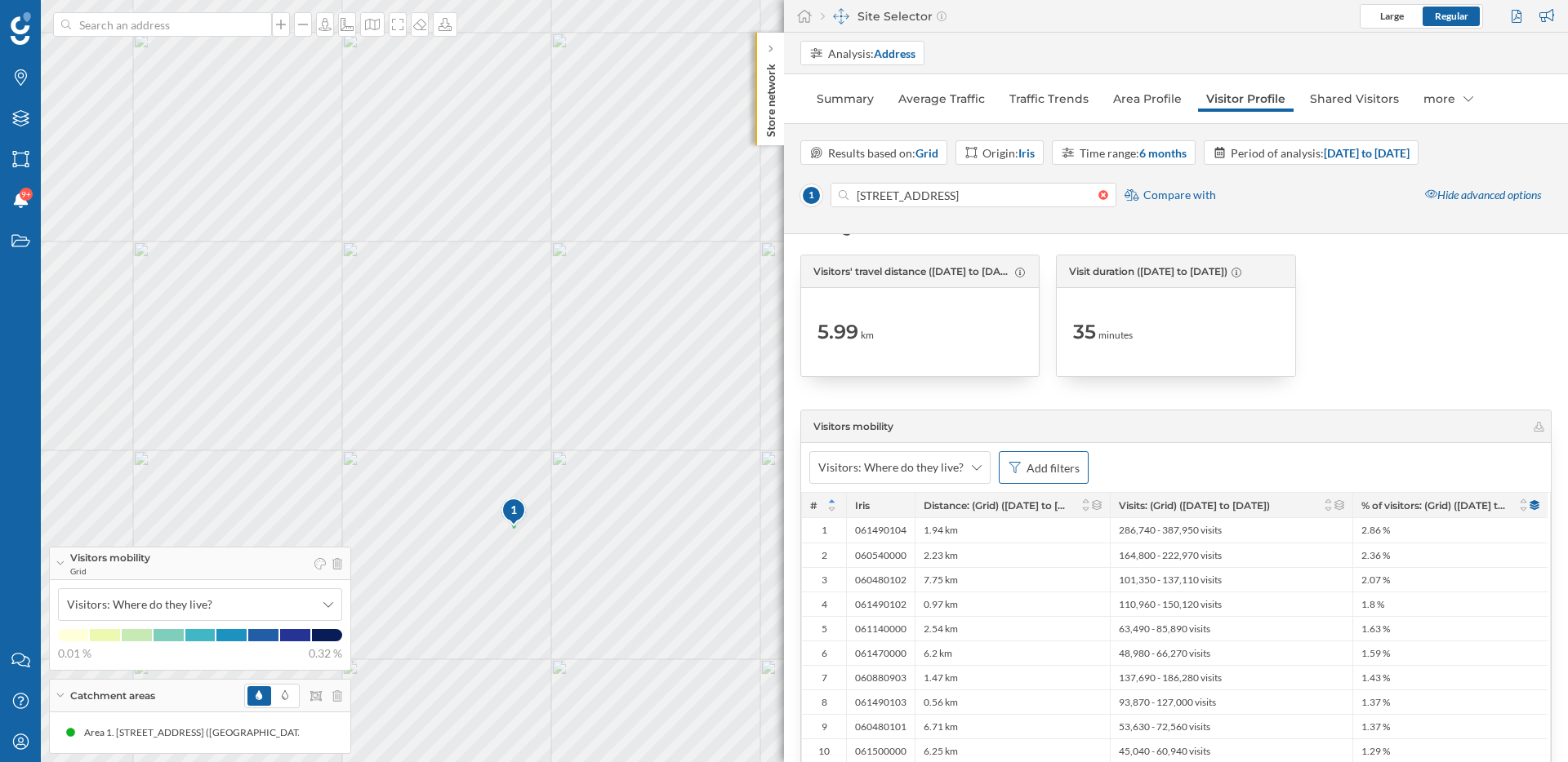
click at [1056, 473] on div "Add filters" at bounding box center [1052, 467] width 53 height 17
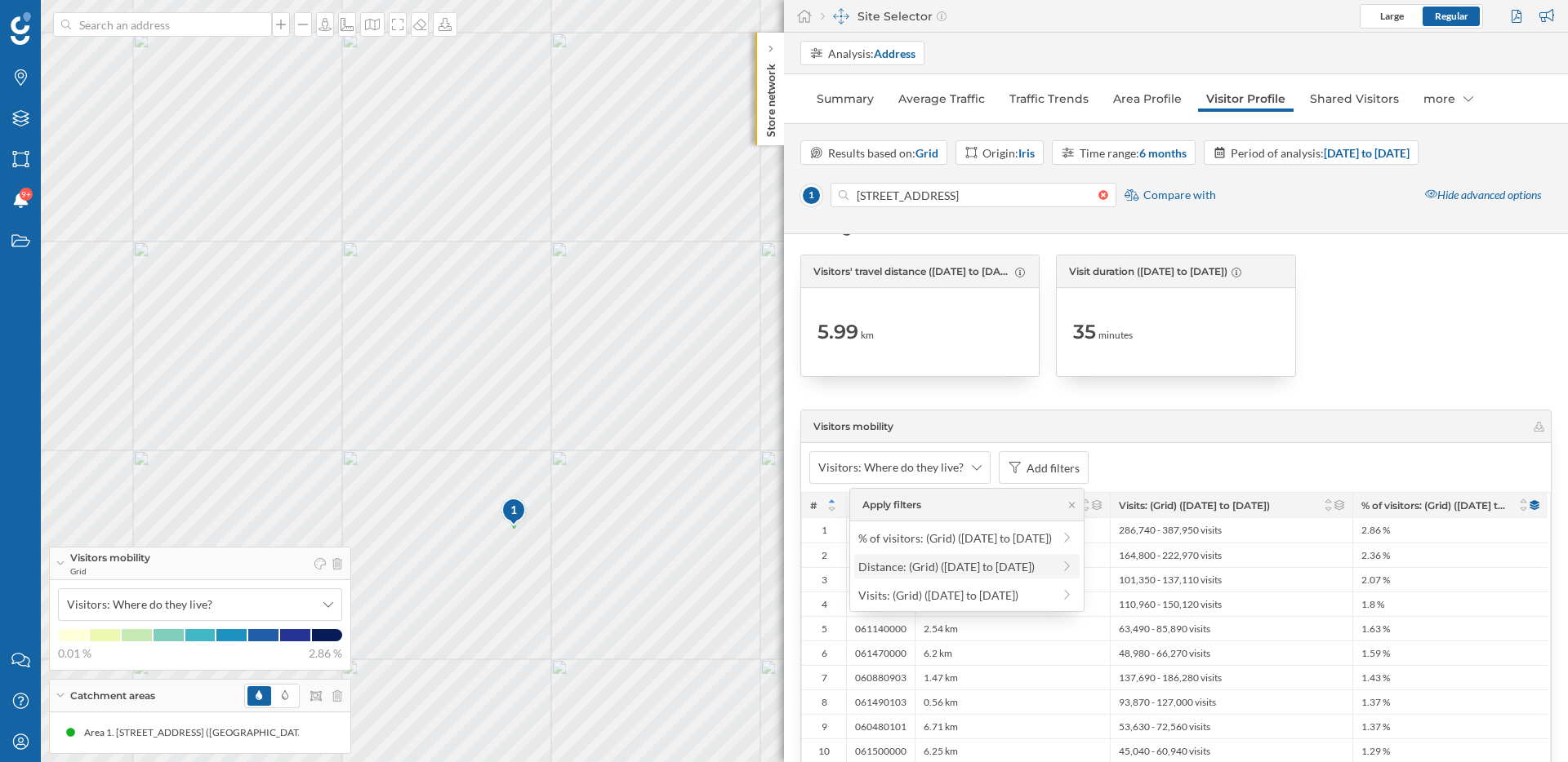
click at [963, 569] on div "Distance: (Grid) ([DATE] to [DATE])" at bounding box center [946, 566] width 177 height 13
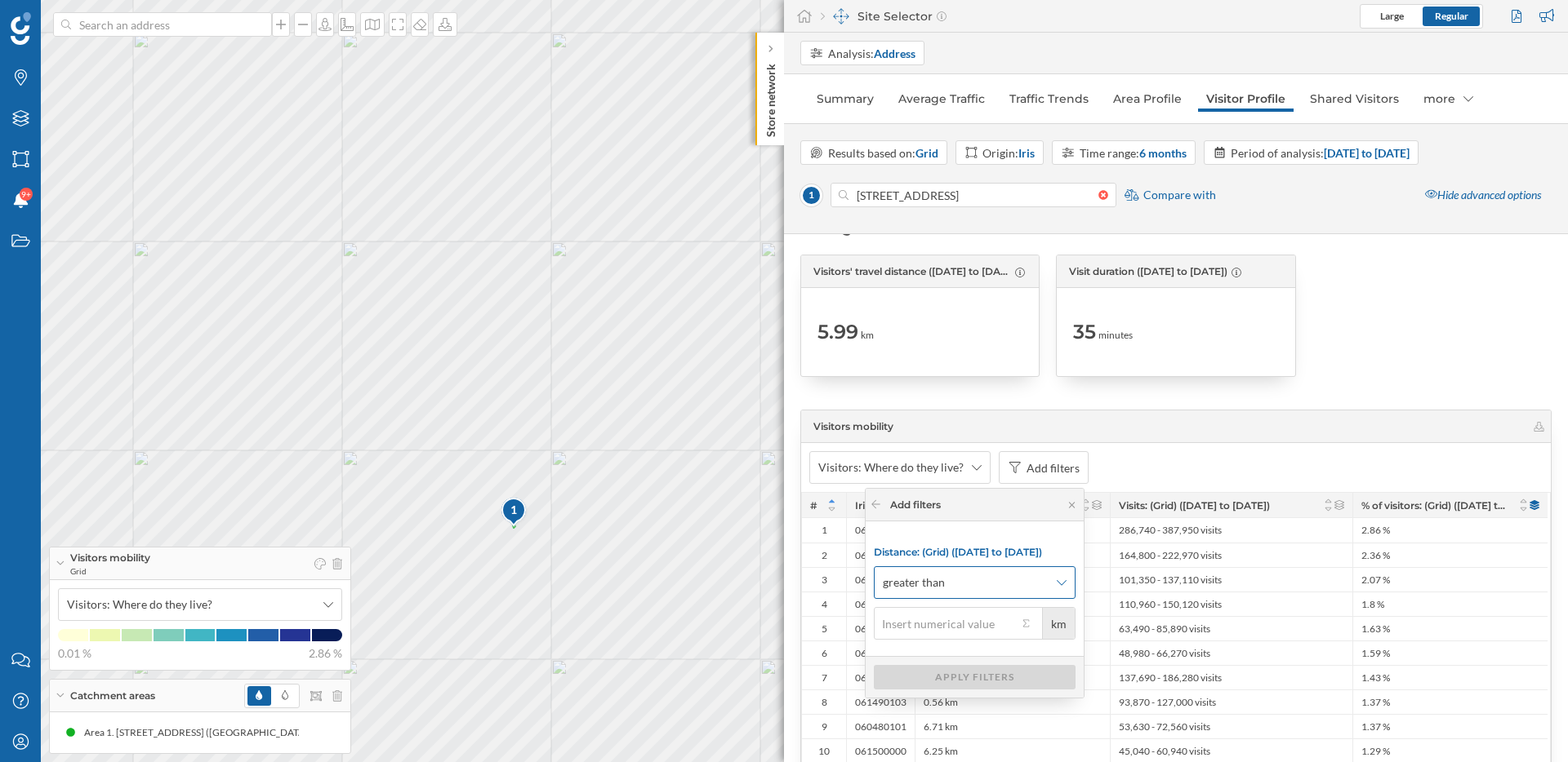
click at [971, 579] on span "greater than" at bounding box center [965, 583] width 166 height 16
click at [956, 650] on div "less than" at bounding box center [969, 649] width 192 height 17
click at [956, 628] on input "km" at bounding box center [945, 623] width 144 height 32
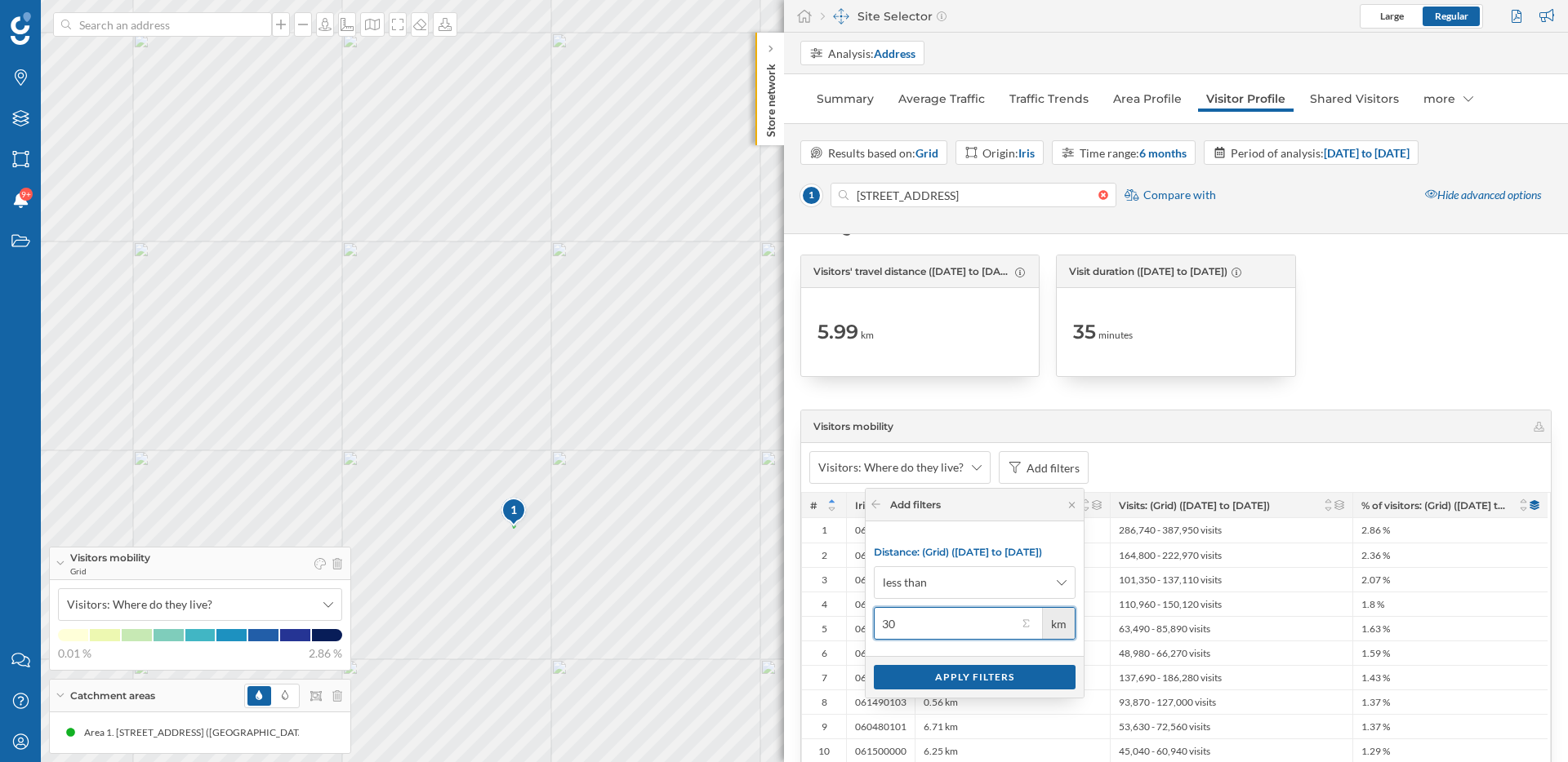
type input "30"
click at [989, 676] on div "Apply filters" at bounding box center [974, 676] width 202 height 24
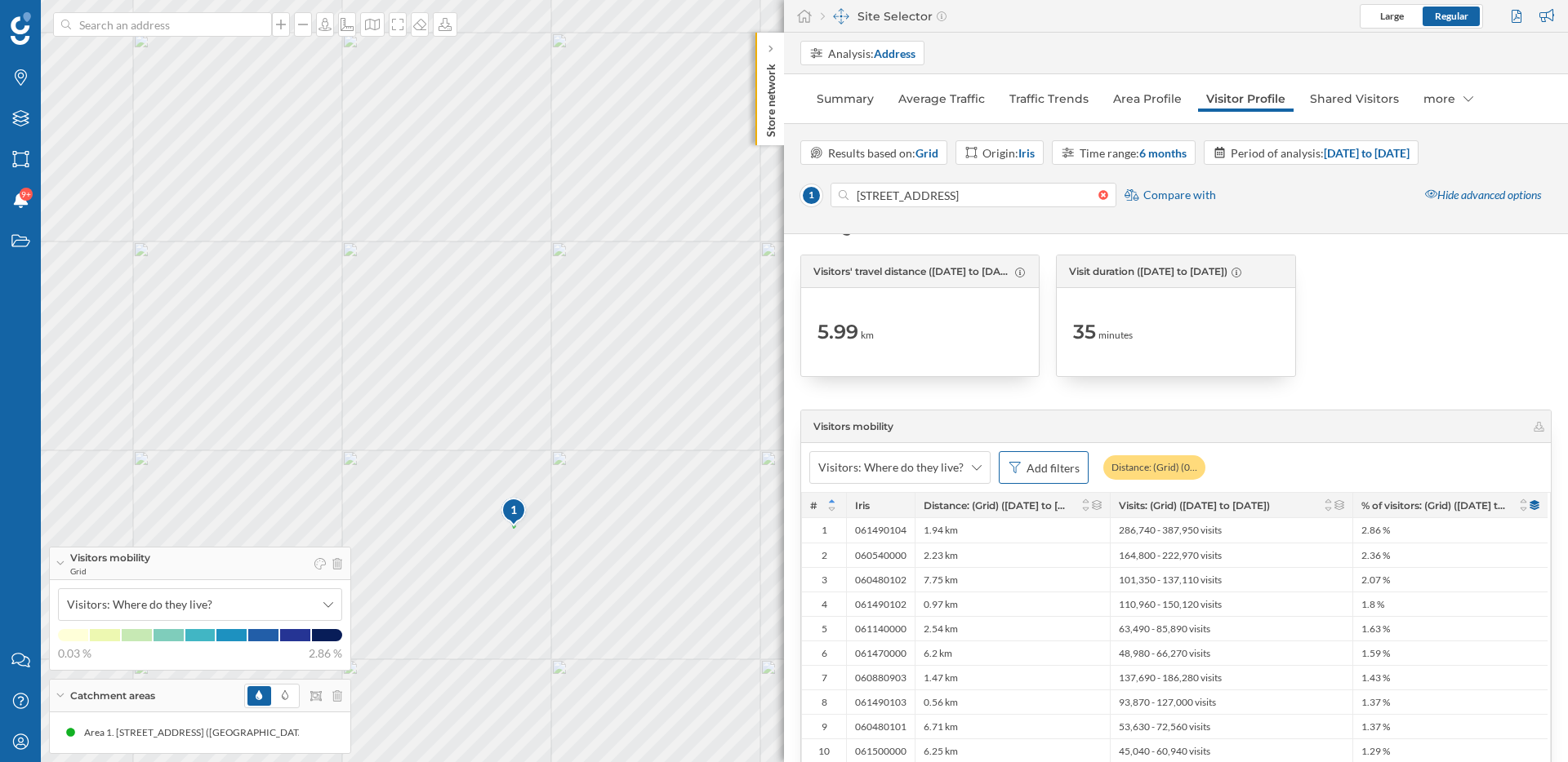
click at [1041, 471] on div "Add filters" at bounding box center [1052, 467] width 53 height 17
click at [1321, 454] on div "Visitors: Where do they live? Add filters Distance: (Grid) (0…" at bounding box center [1176, 467] width 750 height 49
click at [1523, 508] on icon at bounding box center [1523, 509] width 13 height 10
click at [1524, 500] on icon at bounding box center [1523, 500] width 13 height 10
click at [1524, 509] on icon at bounding box center [1523, 509] width 6 height 4
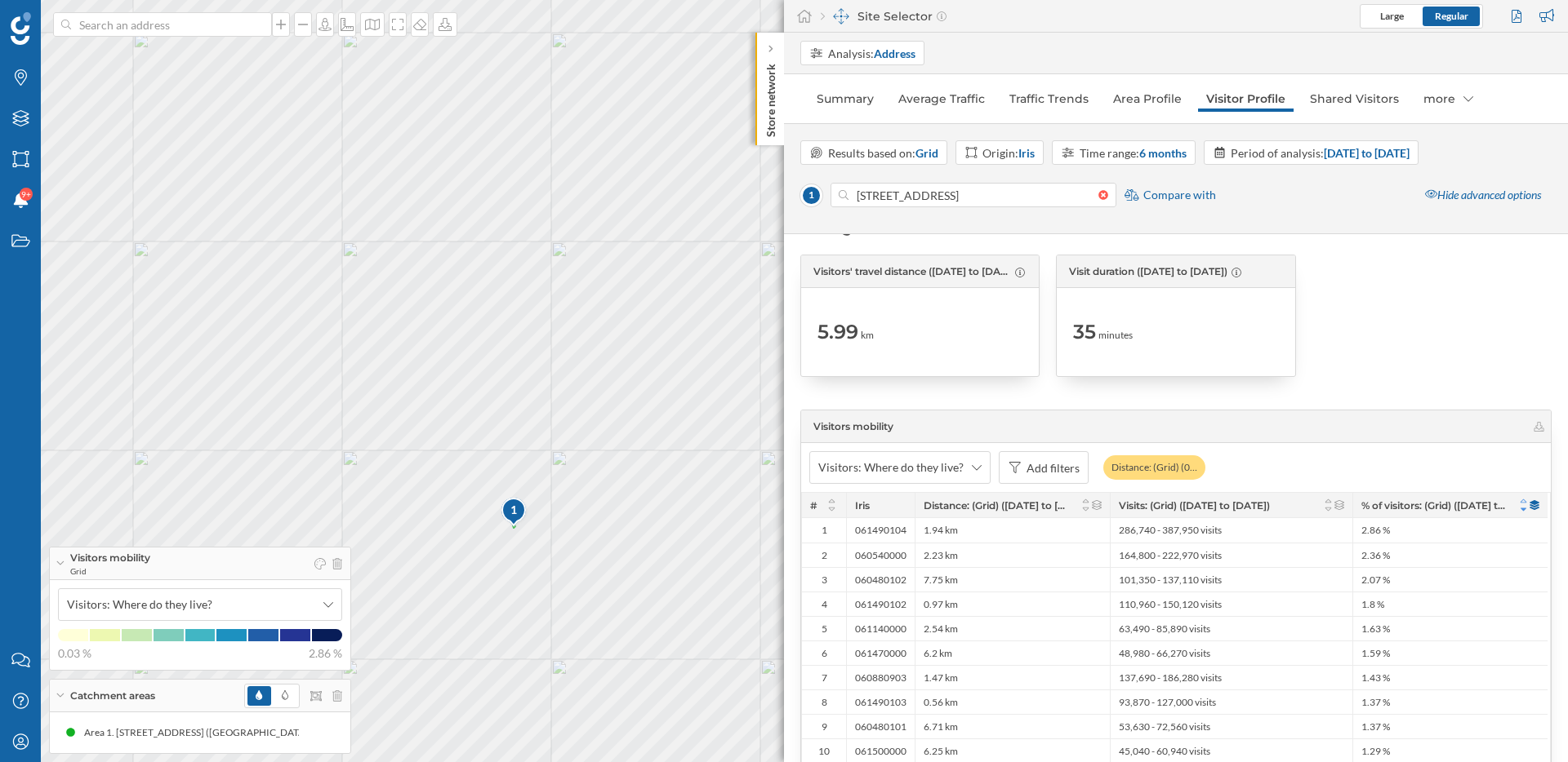
click at [1524, 500] on icon at bounding box center [1523, 501] width 6 height 4
click at [1524, 508] on icon at bounding box center [1523, 509] width 13 height 10
click at [1044, 471] on div "Add filters" at bounding box center [1052, 467] width 53 height 17
click at [951, 564] on div "Visits: (Grid) ([DATE] to [DATE])" at bounding box center [938, 566] width 160 height 13
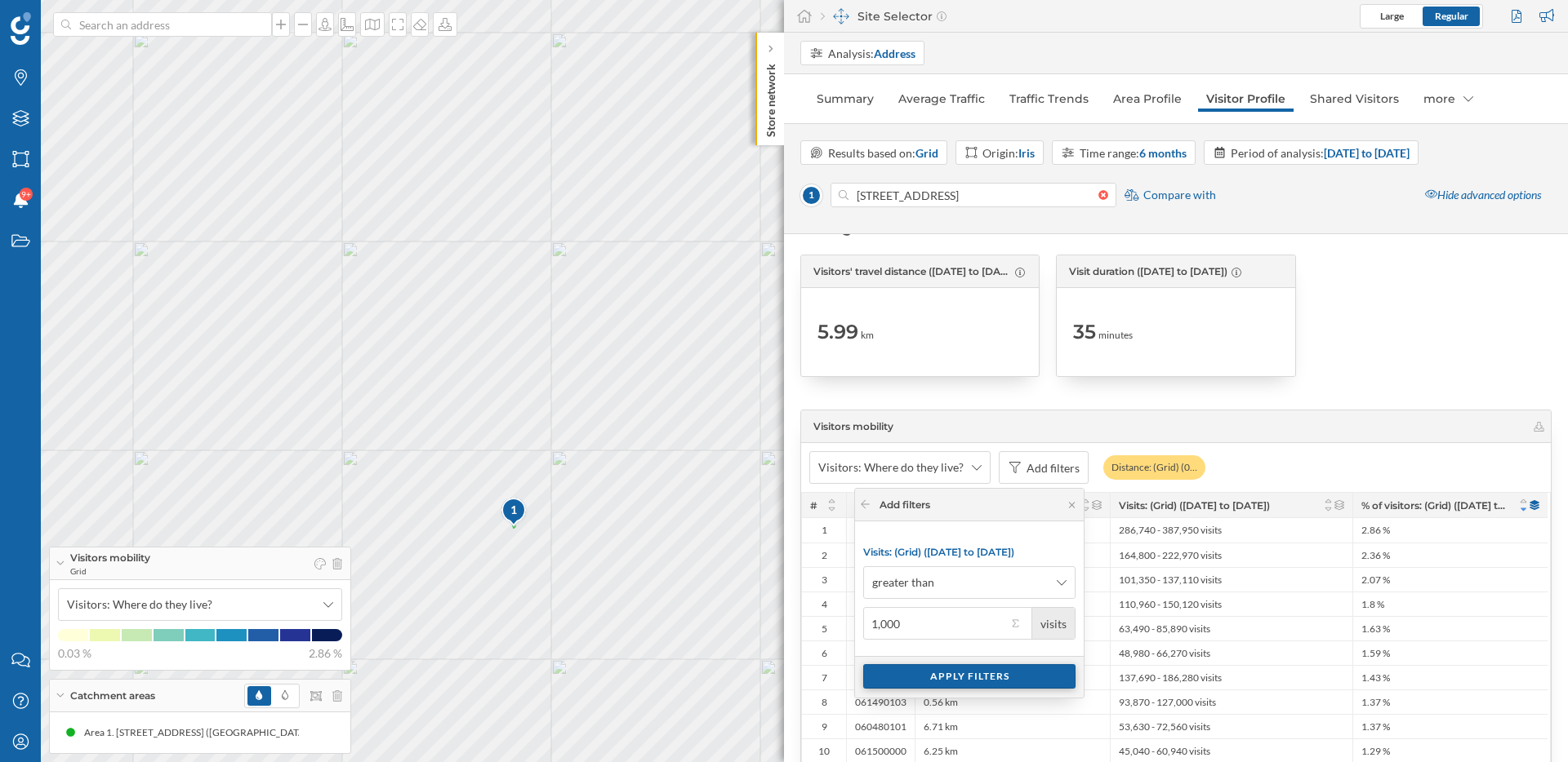
type input "1,000"
click at [972, 678] on div "Apply filters" at bounding box center [969, 676] width 213 height 24
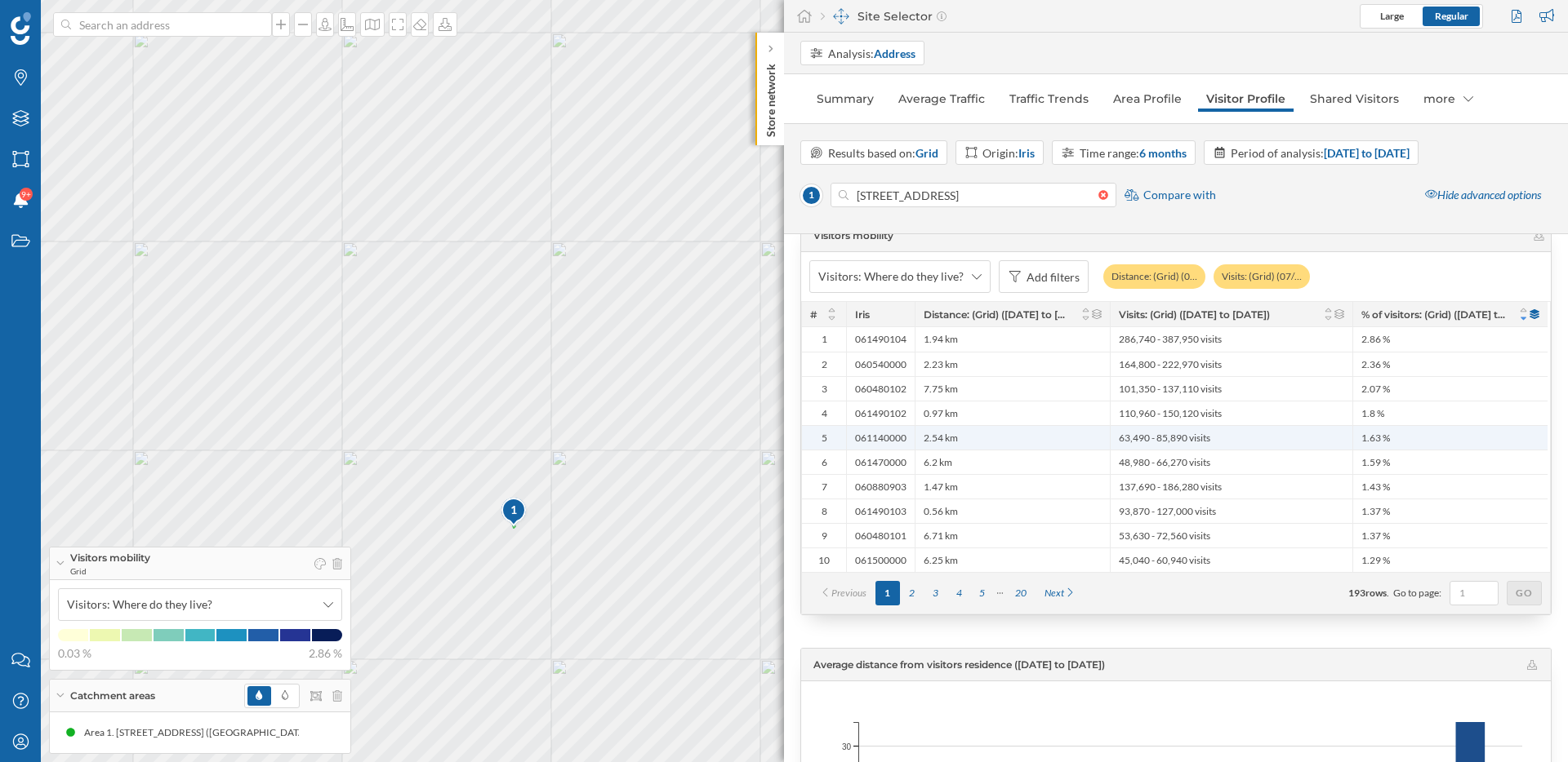
scroll to position [3431, 0]
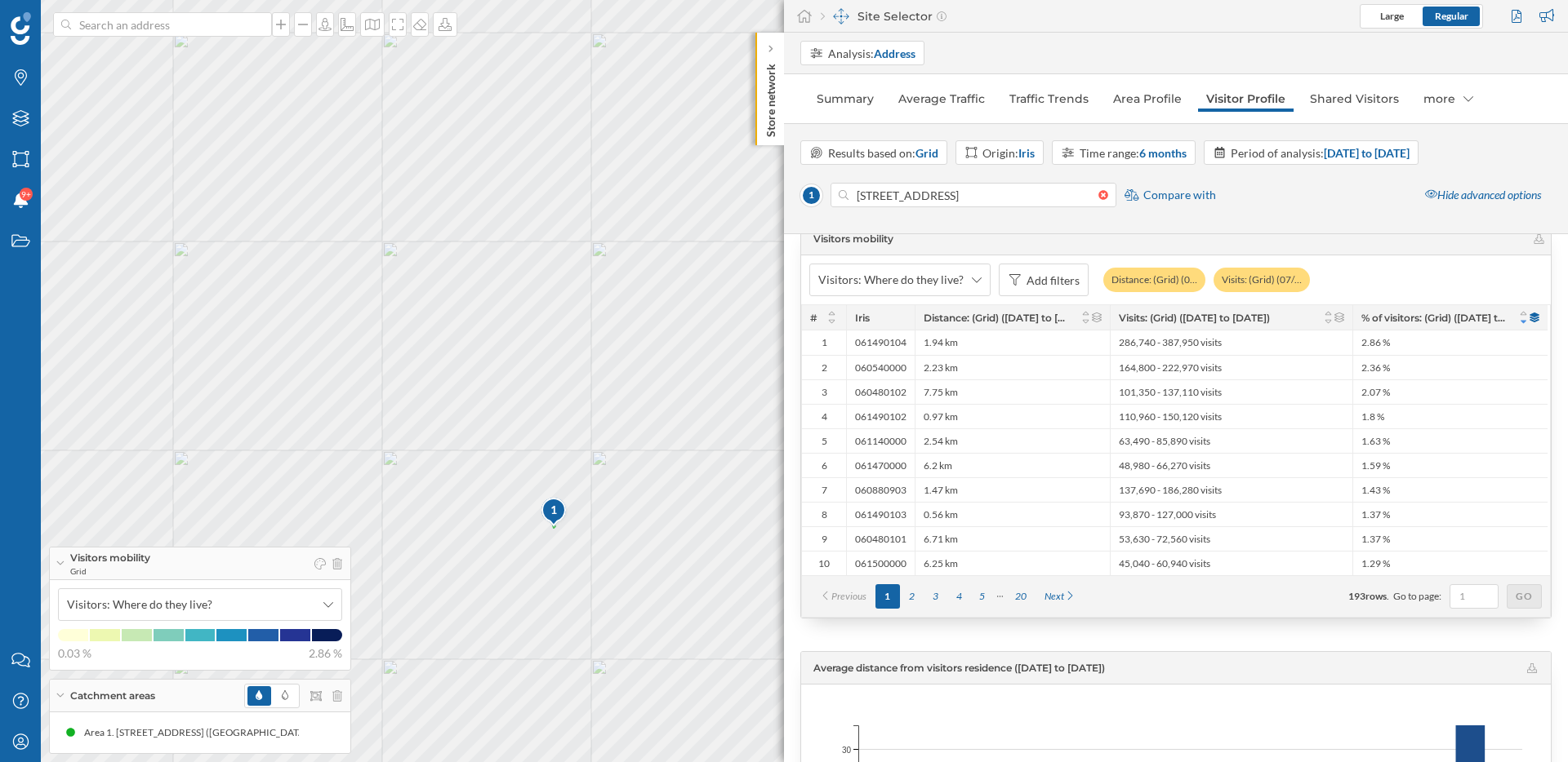
drag, startPoint x: 597, startPoint y: 606, endPoint x: 642, endPoint y: 606, distance: 45.0
click at [642, 606] on div "1 © Mapbox © OpenStreetMap Improve this map" at bounding box center [784, 381] width 1568 height 762
drag, startPoint x: 668, startPoint y: 294, endPoint x: 632, endPoint y: 175, distance: 124.3
click at [632, 175] on div "1 © Mapbox © OpenStreetMap Improve this map" at bounding box center [784, 381] width 1568 height 762
drag, startPoint x: 605, startPoint y: 520, endPoint x: 517, endPoint y: 606, distance: 123.0
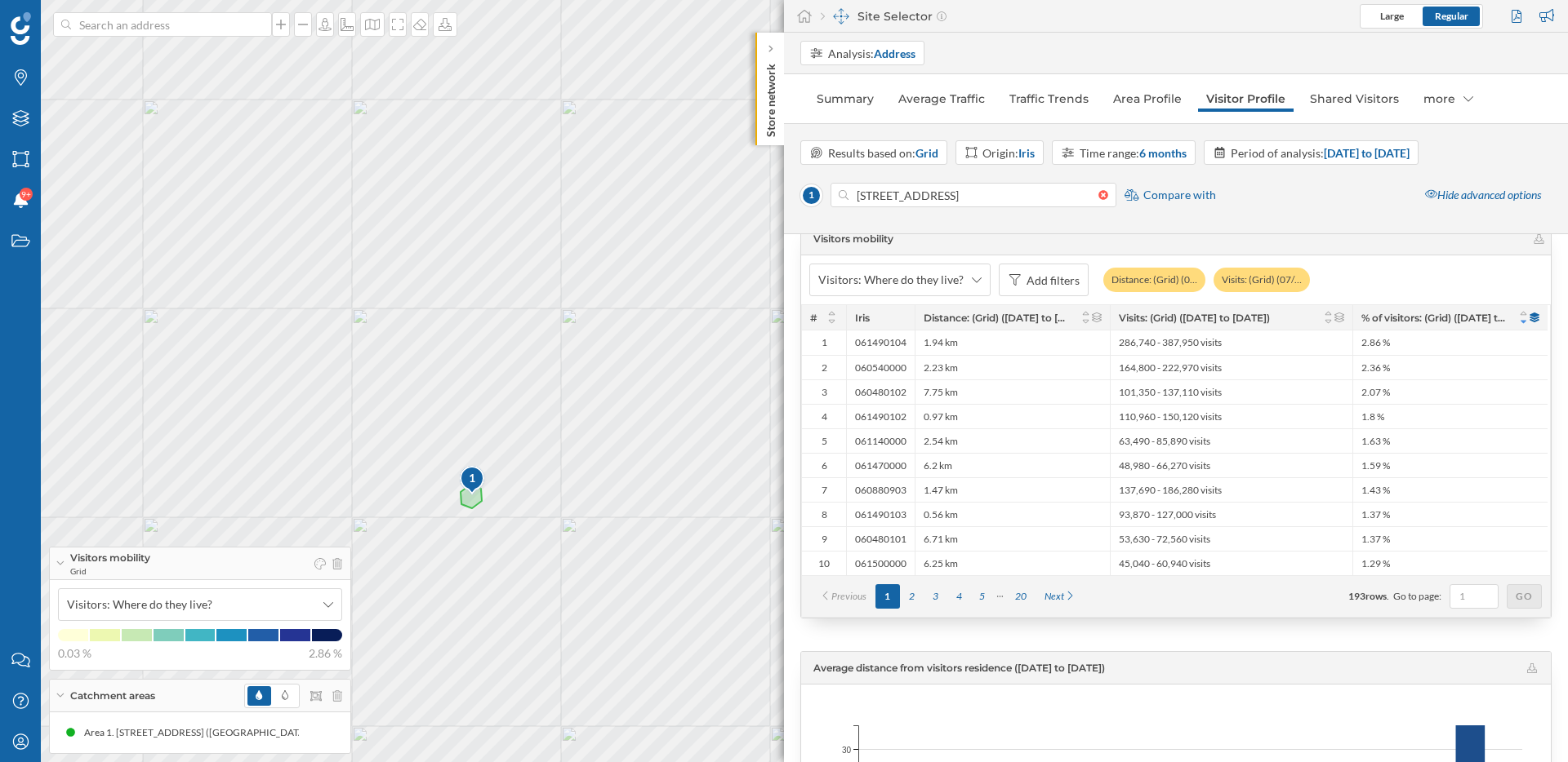
click at [517, 606] on div "1 © Mapbox © OpenStreetMap Improve this map" at bounding box center [784, 381] width 1568 height 762
click at [1355, 104] on link "Shared Visitors" at bounding box center [1354, 99] width 105 height 26
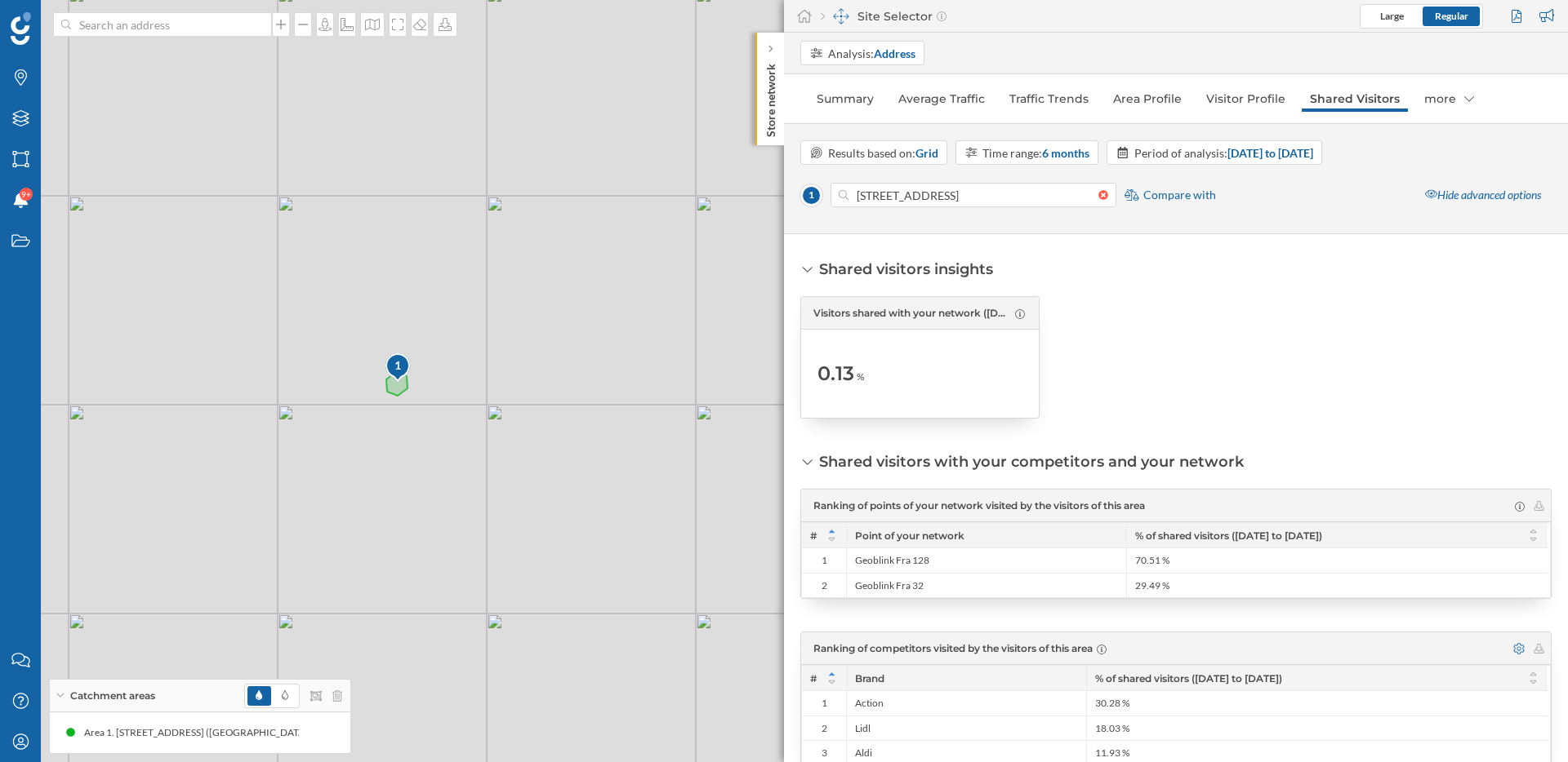
scroll to position [37, 0]
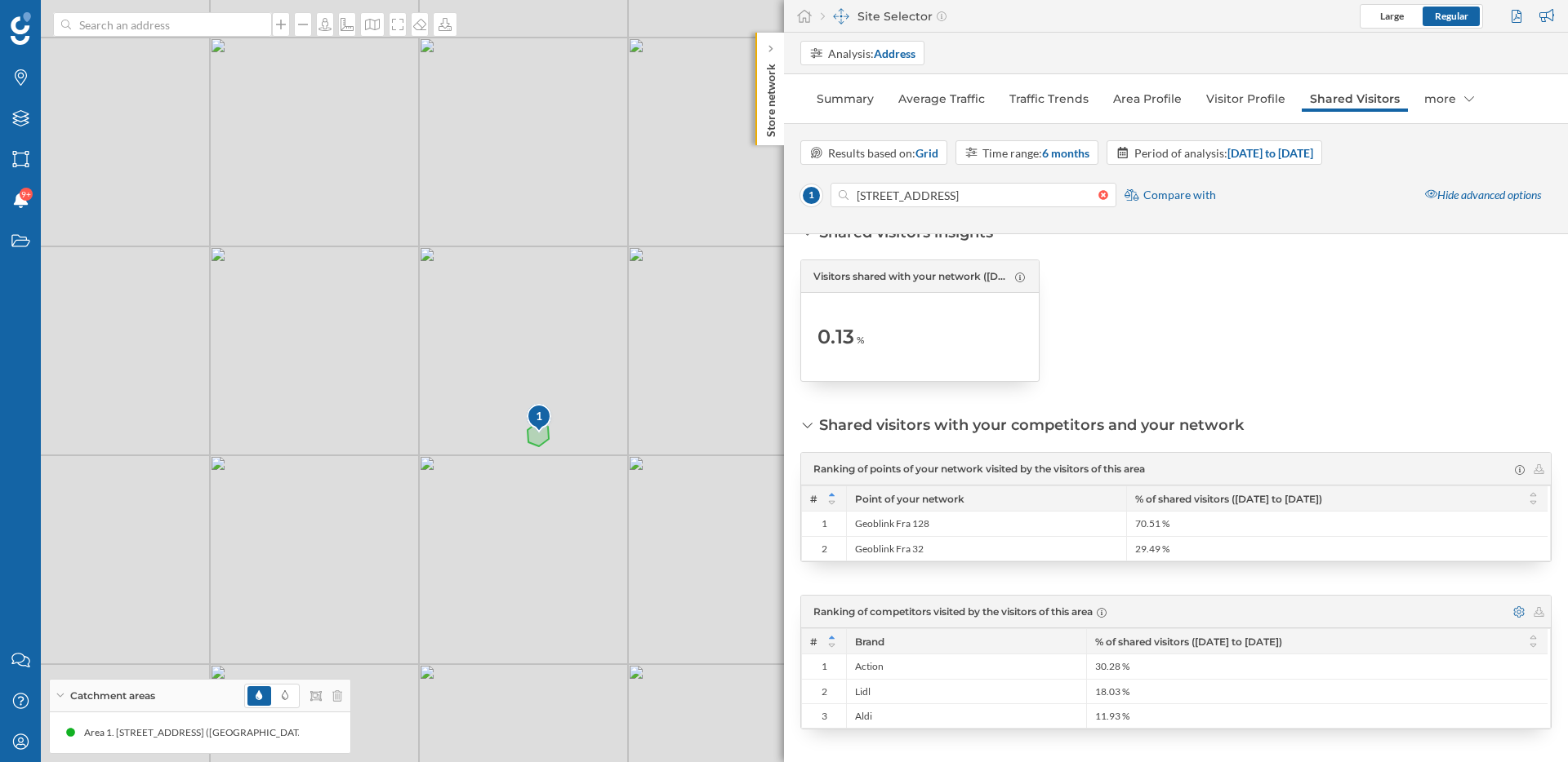
drag, startPoint x: 514, startPoint y: 451, endPoint x: 693, endPoint y: 480, distance: 181.3
click at [699, 483] on div "1 © Mapbox © OpenStreetMap Improve this map" at bounding box center [784, 381] width 1568 height 762
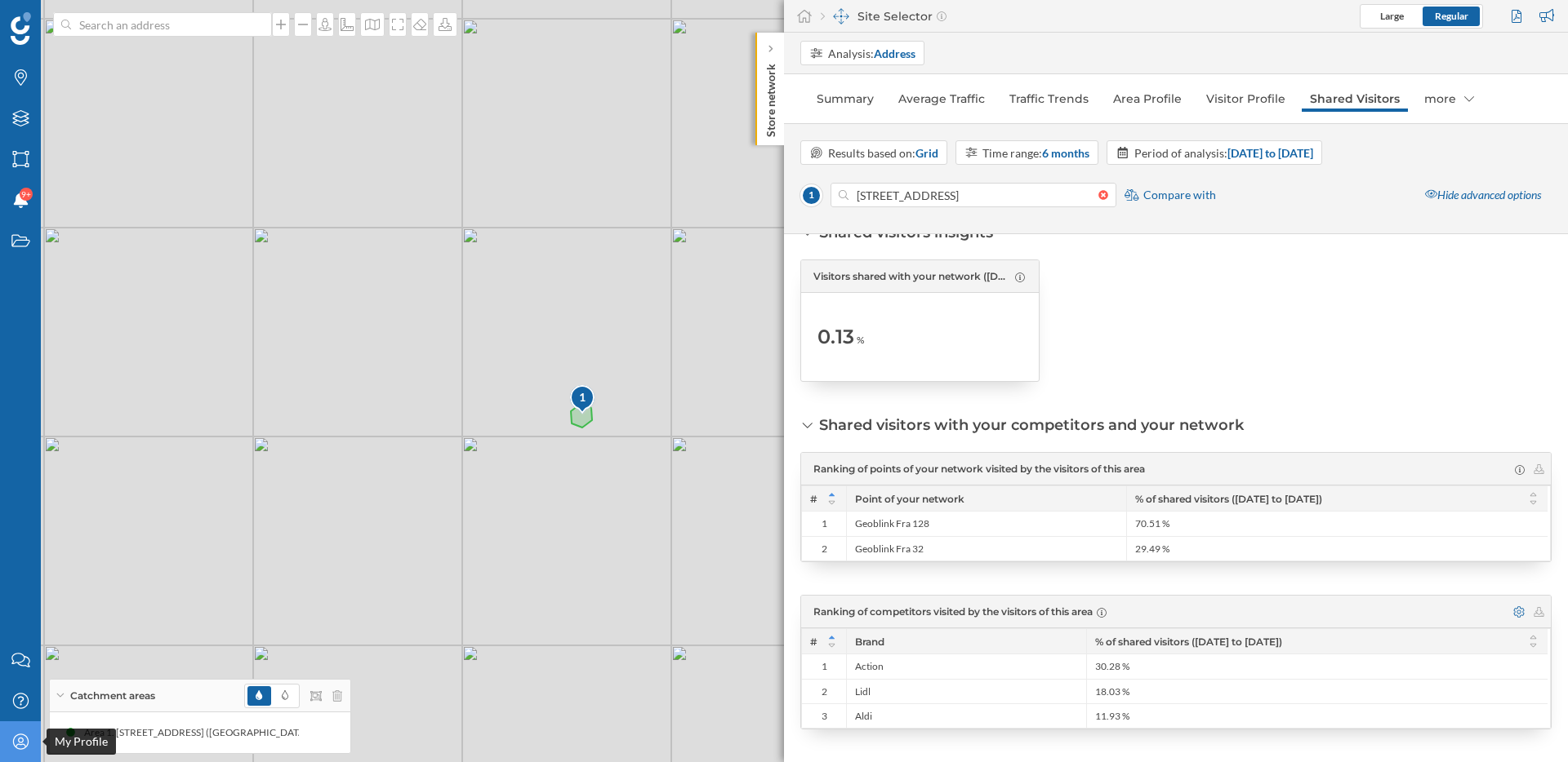
click at [29, 741] on icon "My Profile" at bounding box center [21, 741] width 21 height 16
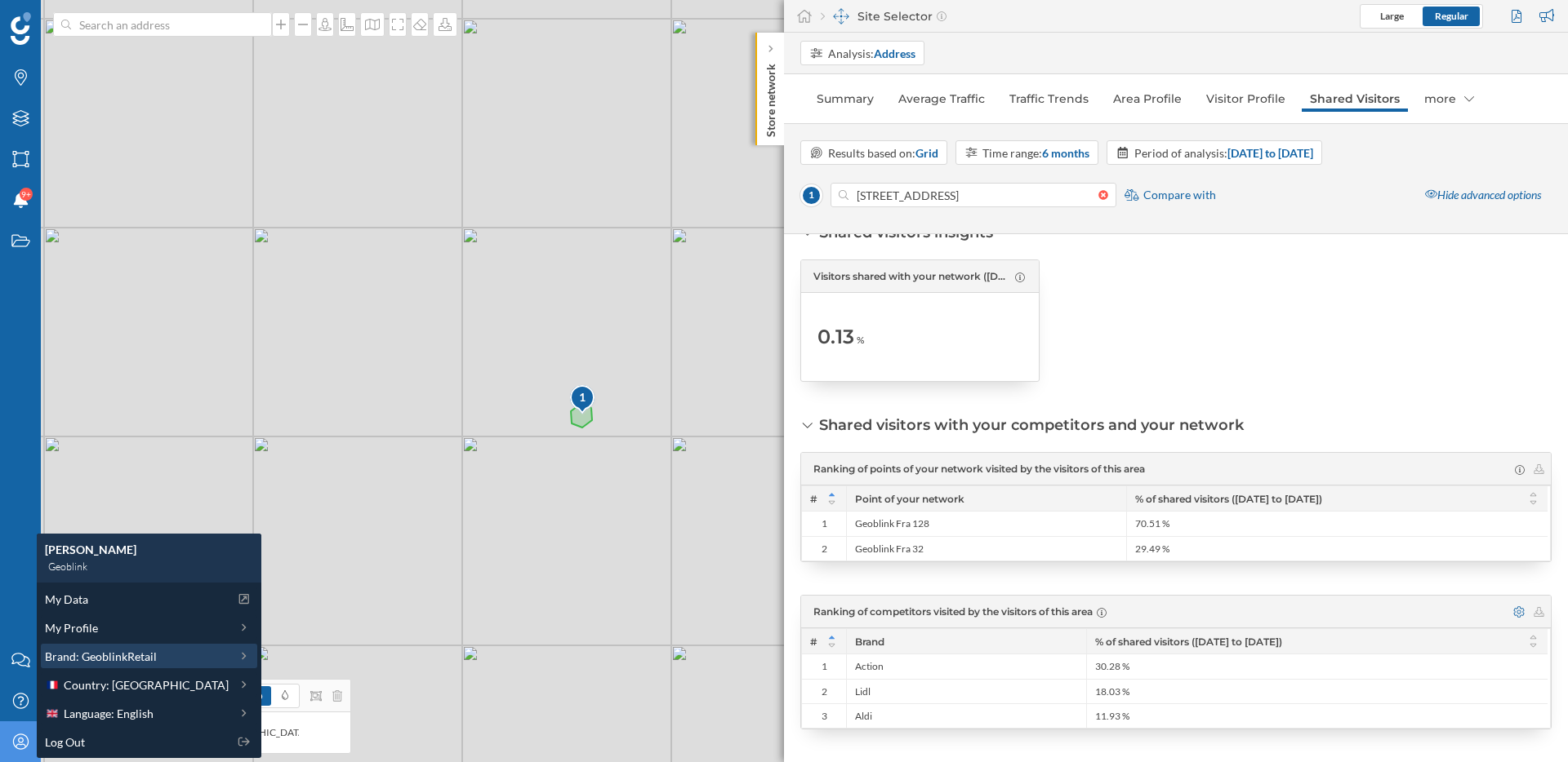
click at [143, 659] on span "Brand: GeoblinkRetail" at bounding box center [100, 656] width 112 height 17
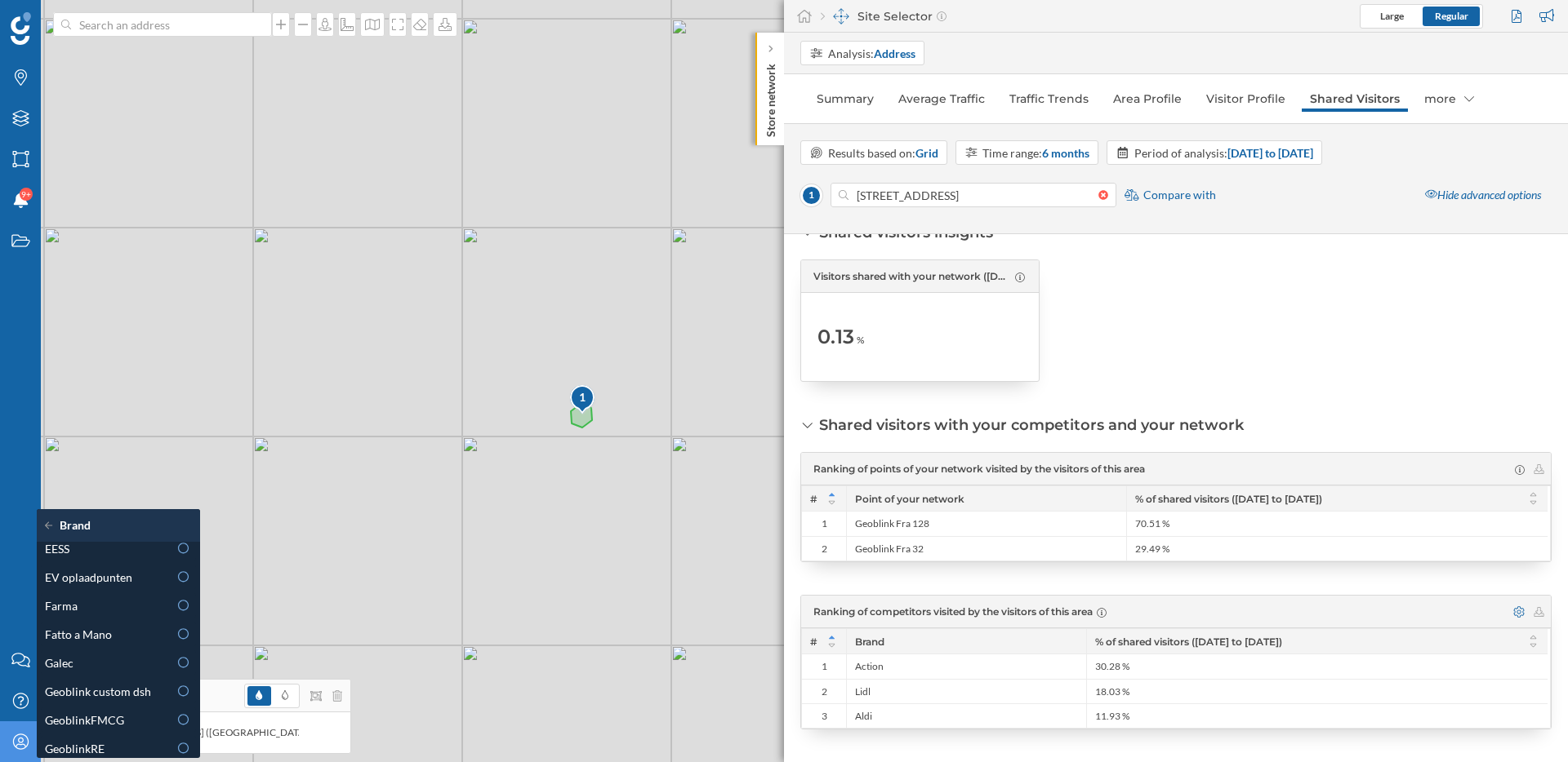
scroll to position [0, 0]
click at [1185, 336] on div at bounding box center [1175, 320] width 240 height 123
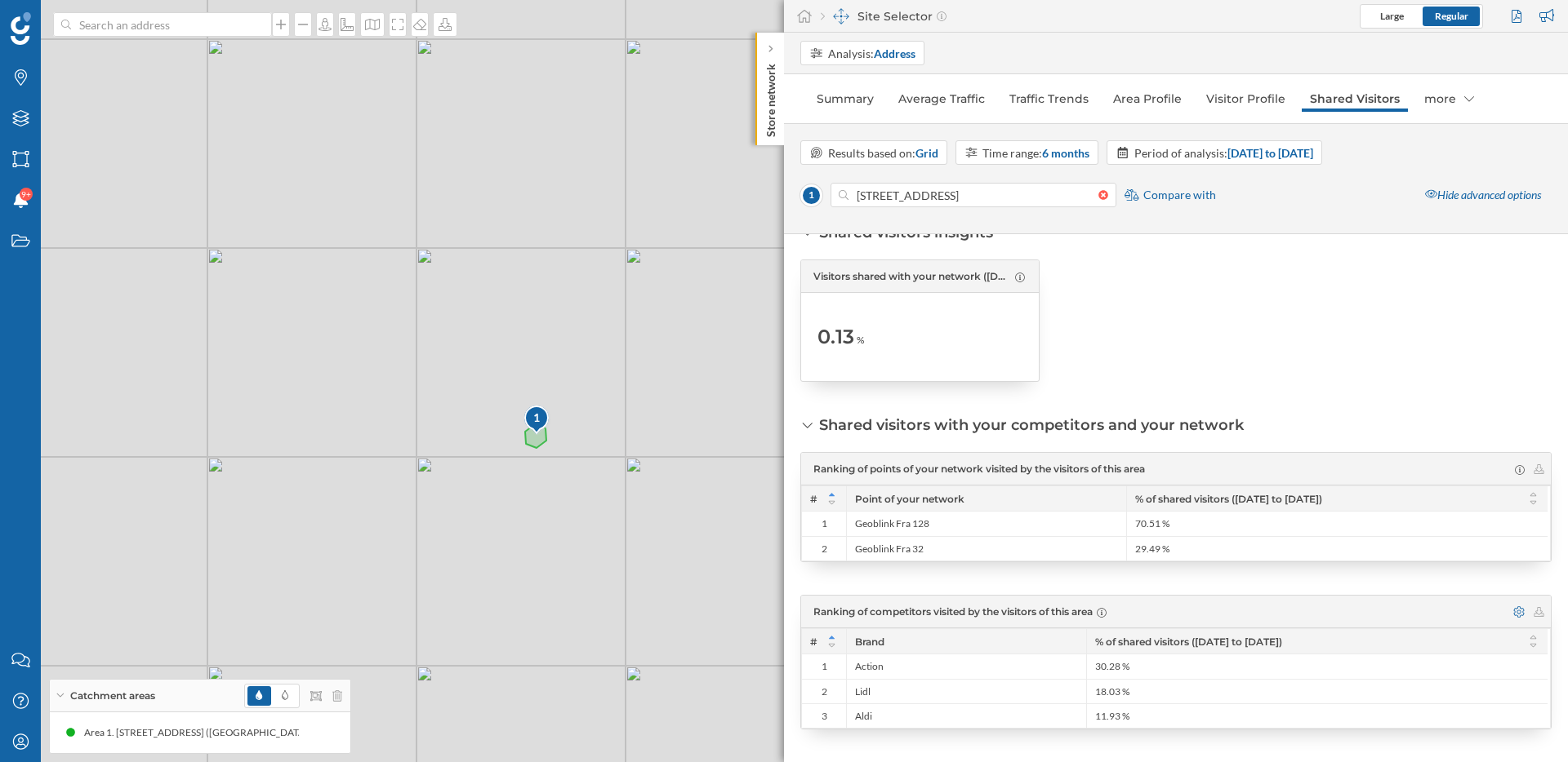
drag, startPoint x: 674, startPoint y: 541, endPoint x: 628, endPoint y: 560, distance: 49.8
click at [628, 560] on div "1 © Mapbox © OpenStreetMap Improve this map" at bounding box center [784, 381] width 1568 height 762
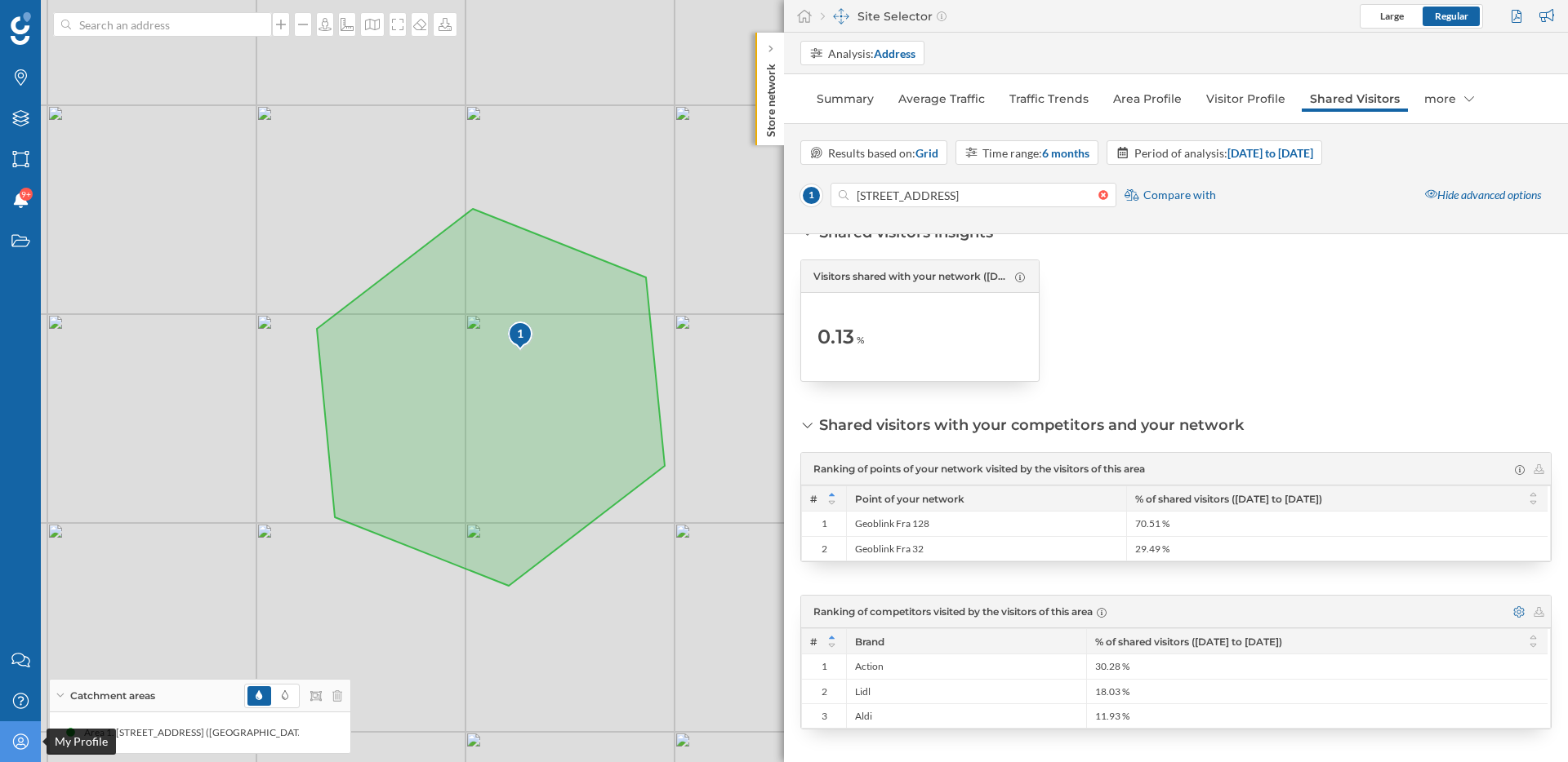
click at [18, 741] on icon at bounding box center [20, 740] width 15 height 15
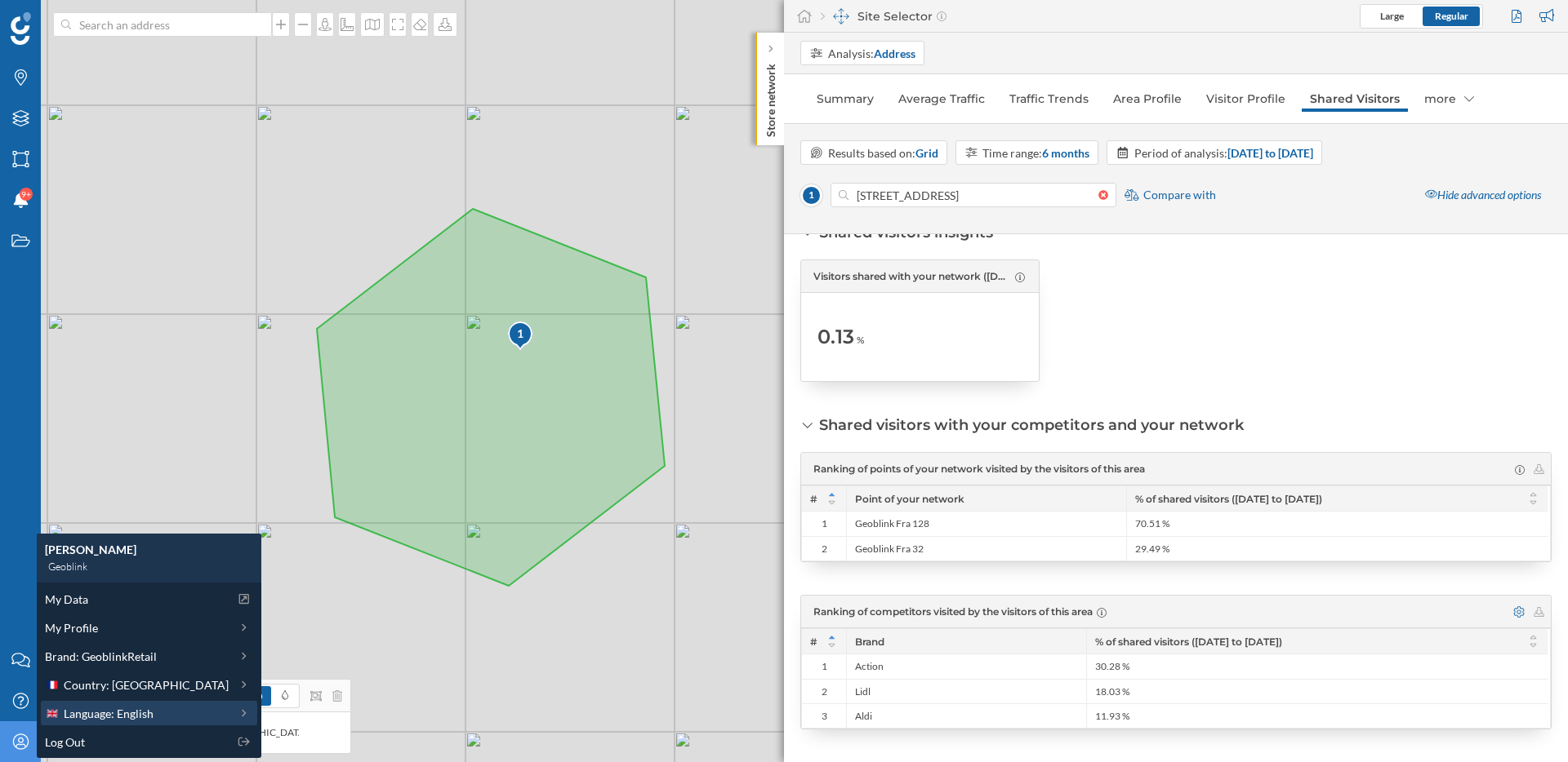
click at [120, 714] on span "Language: English" at bounding box center [109, 713] width 90 height 17
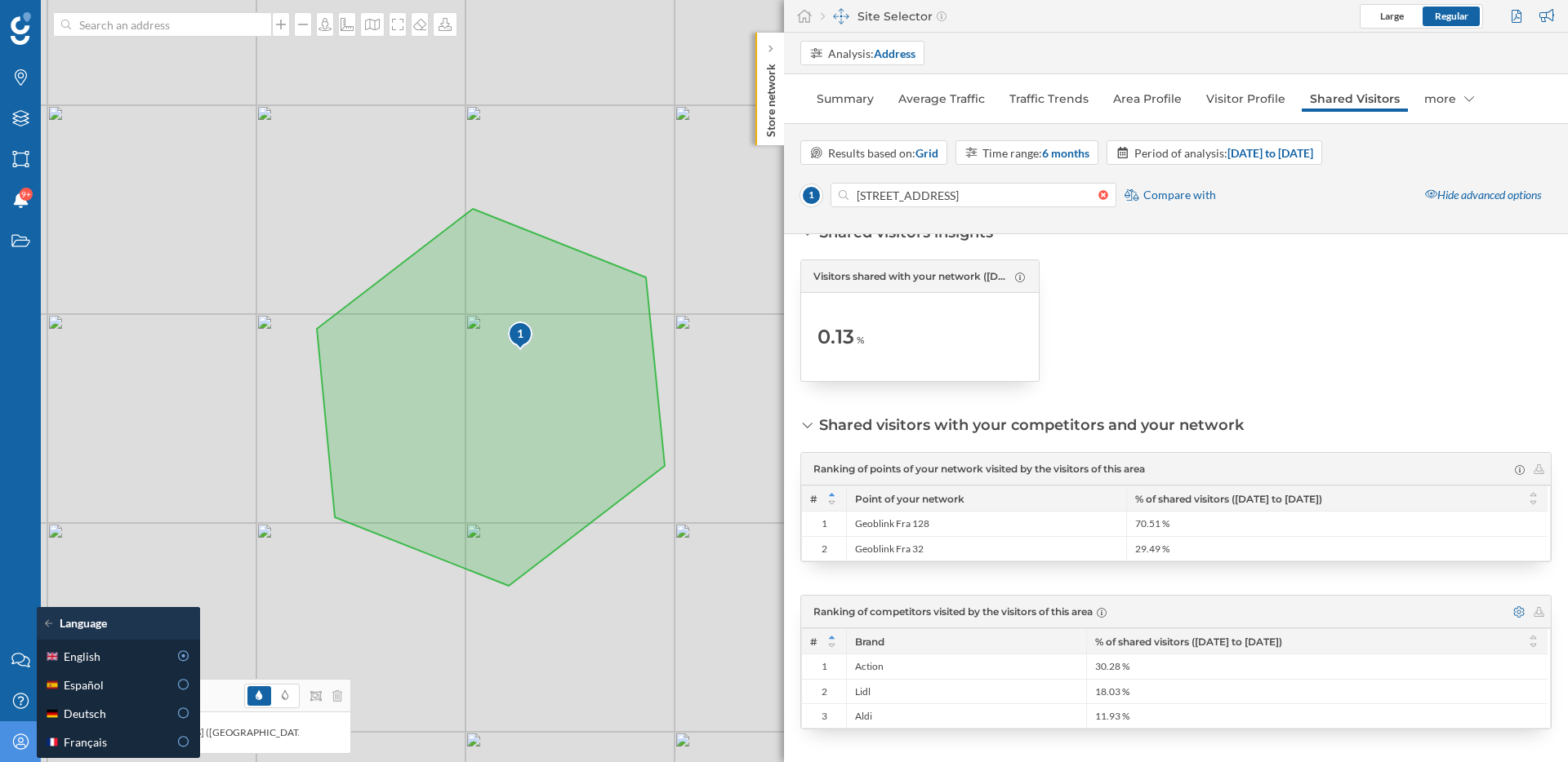
click at [1091, 316] on div at bounding box center [1175, 320] width 240 height 123
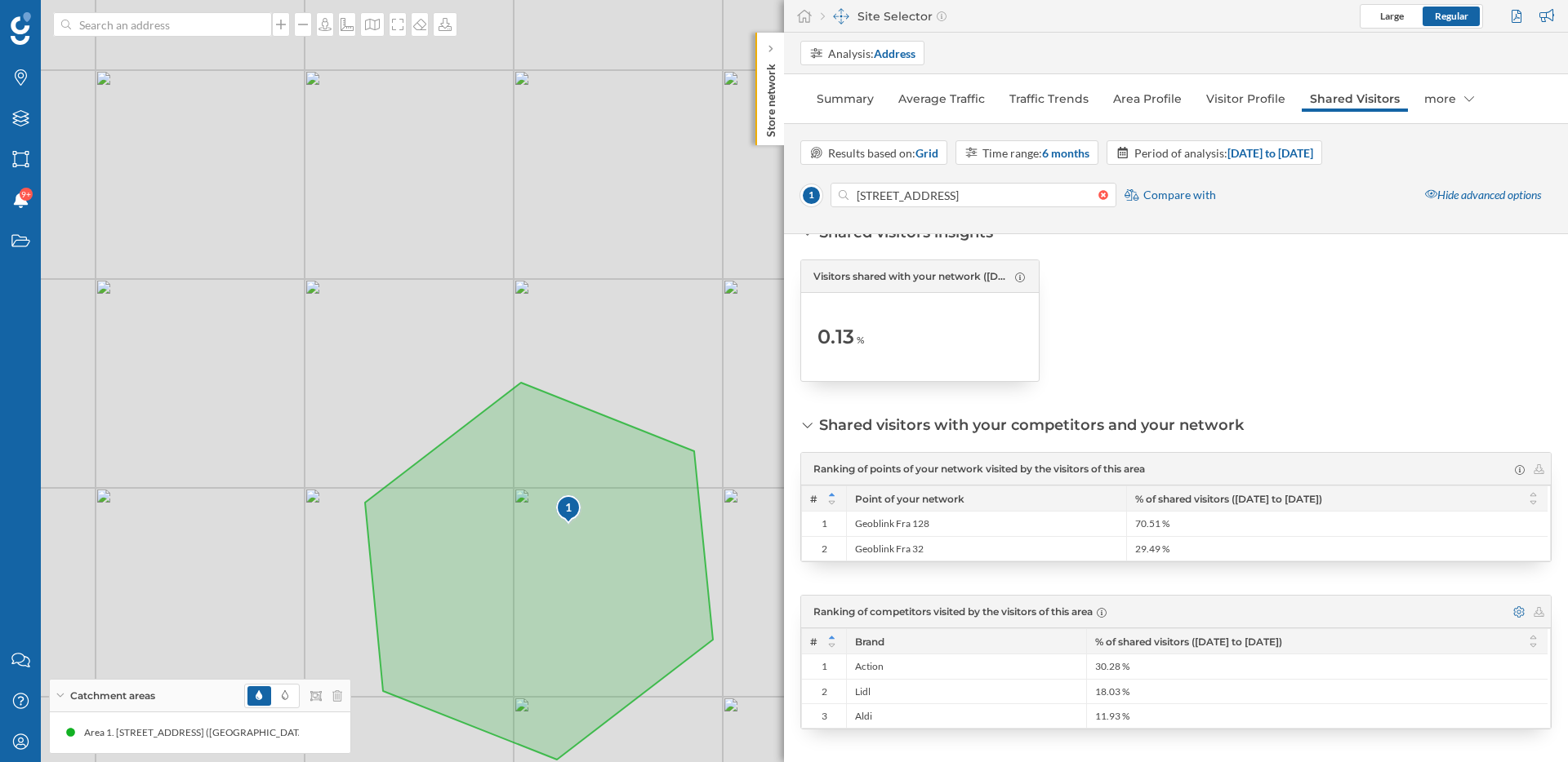
drag, startPoint x: 710, startPoint y: 463, endPoint x: 759, endPoint y: 631, distance: 175.0
click at [759, 631] on div "1 © Mapbox © OpenStreetMap Improve this map" at bounding box center [784, 381] width 1568 height 762
